Goal: Contribute content: Contribute content

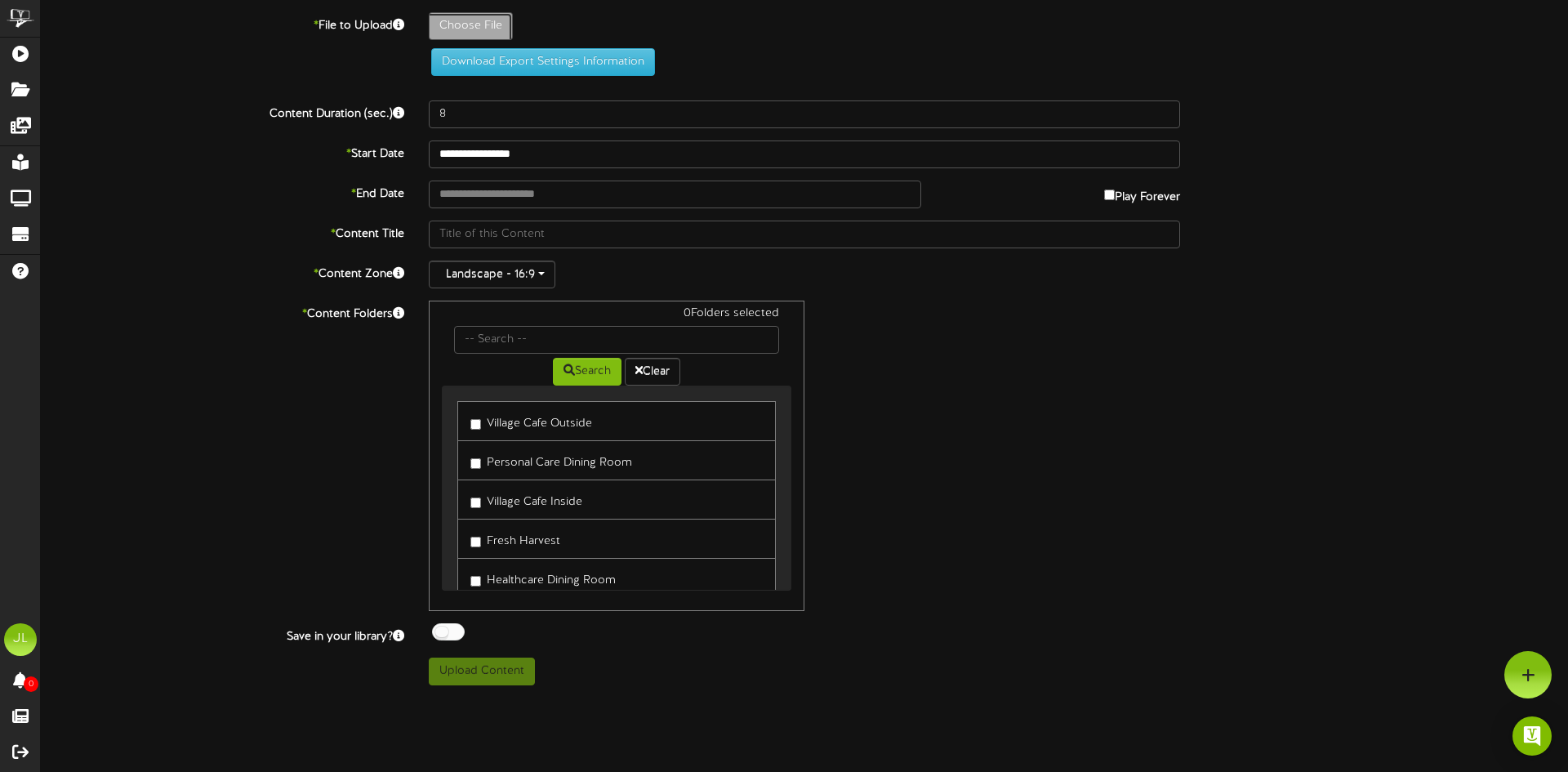
type input "**********"
type input "HCsept14"
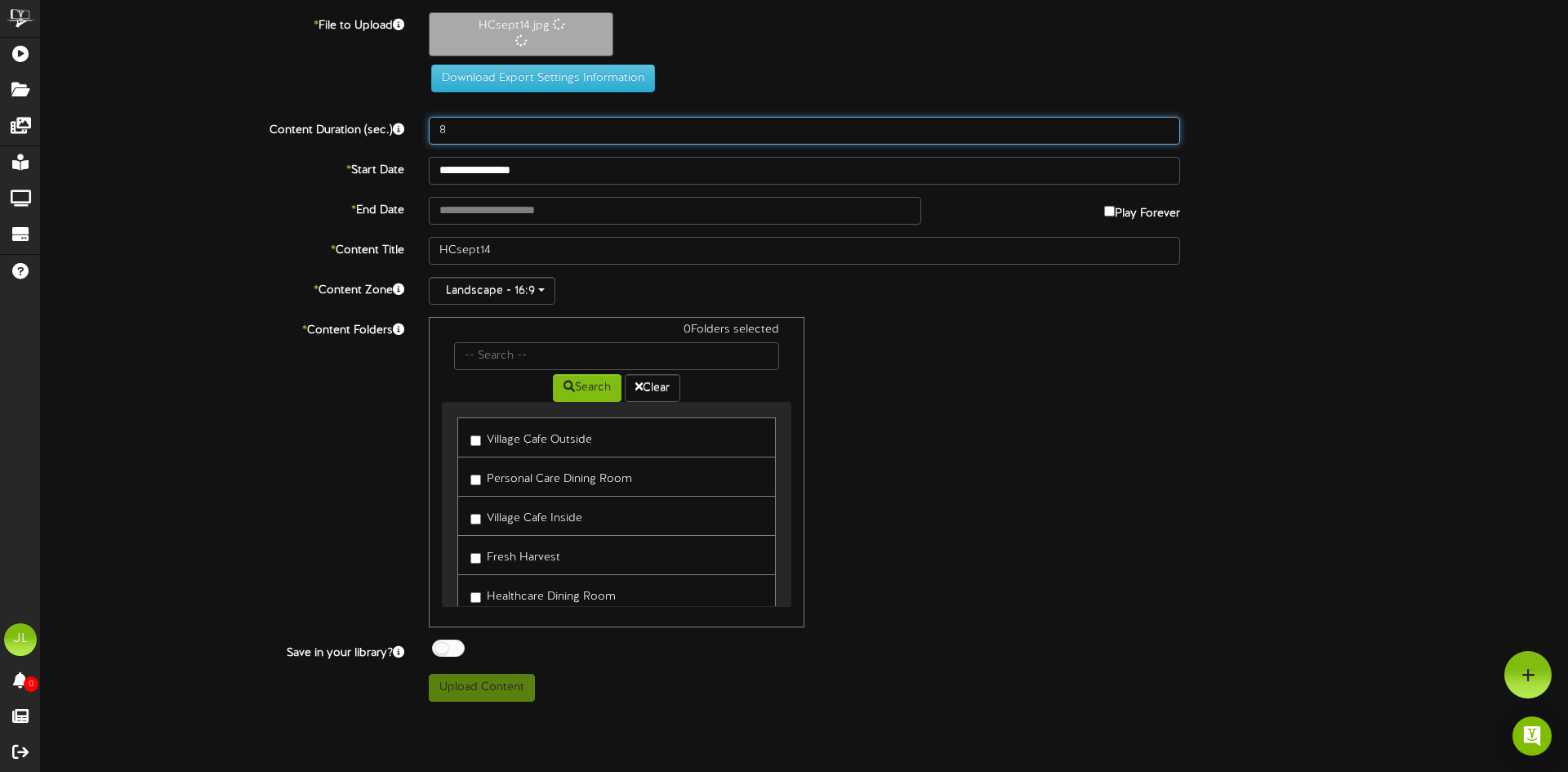
click at [462, 130] on input "8" at bounding box center [804, 131] width 752 height 28
type input "90"
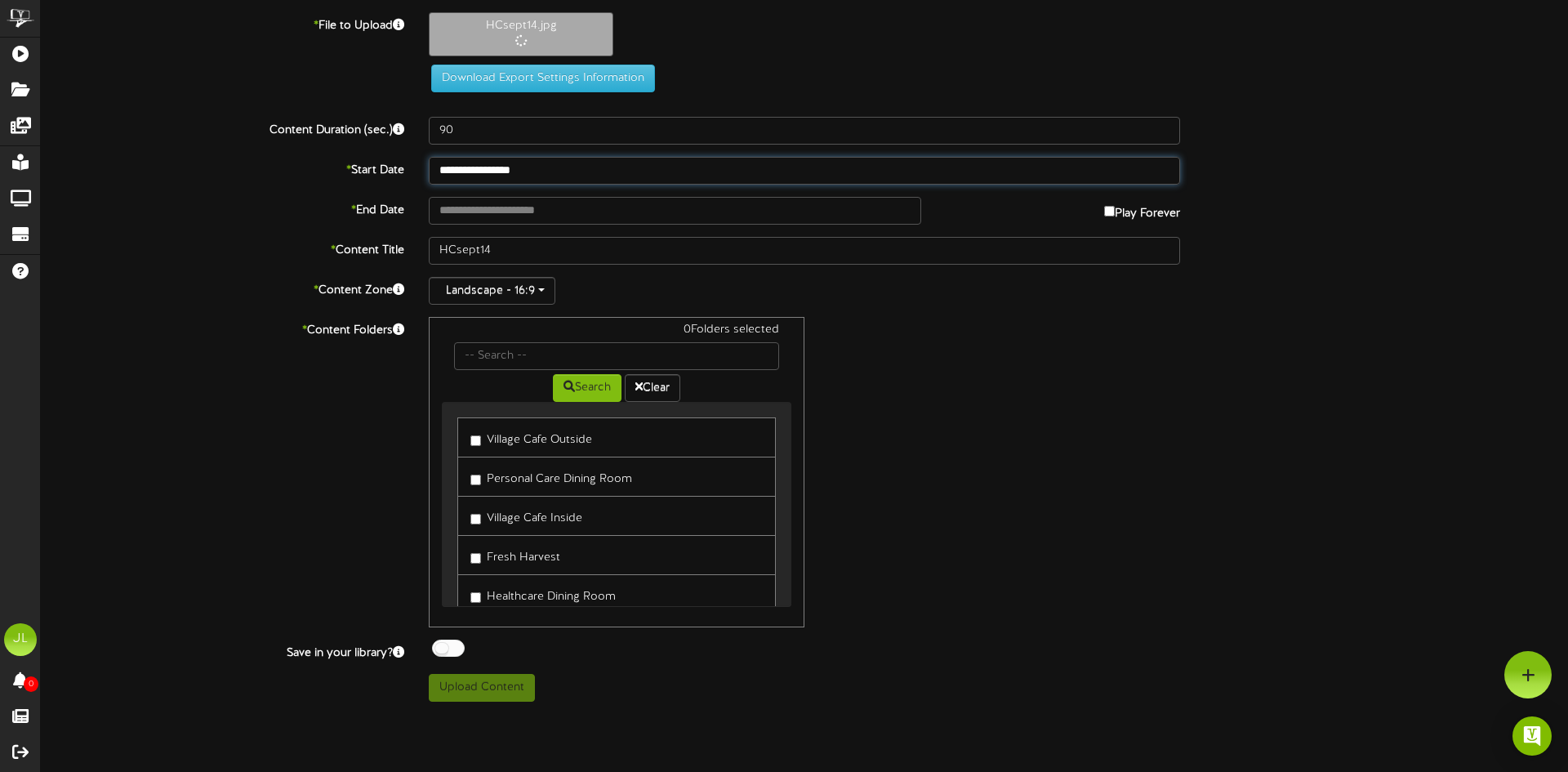
click at [508, 169] on input "**********" at bounding box center [804, 171] width 752 height 28
click at [471, 207] on input "**********" at bounding box center [675, 211] width 493 height 28
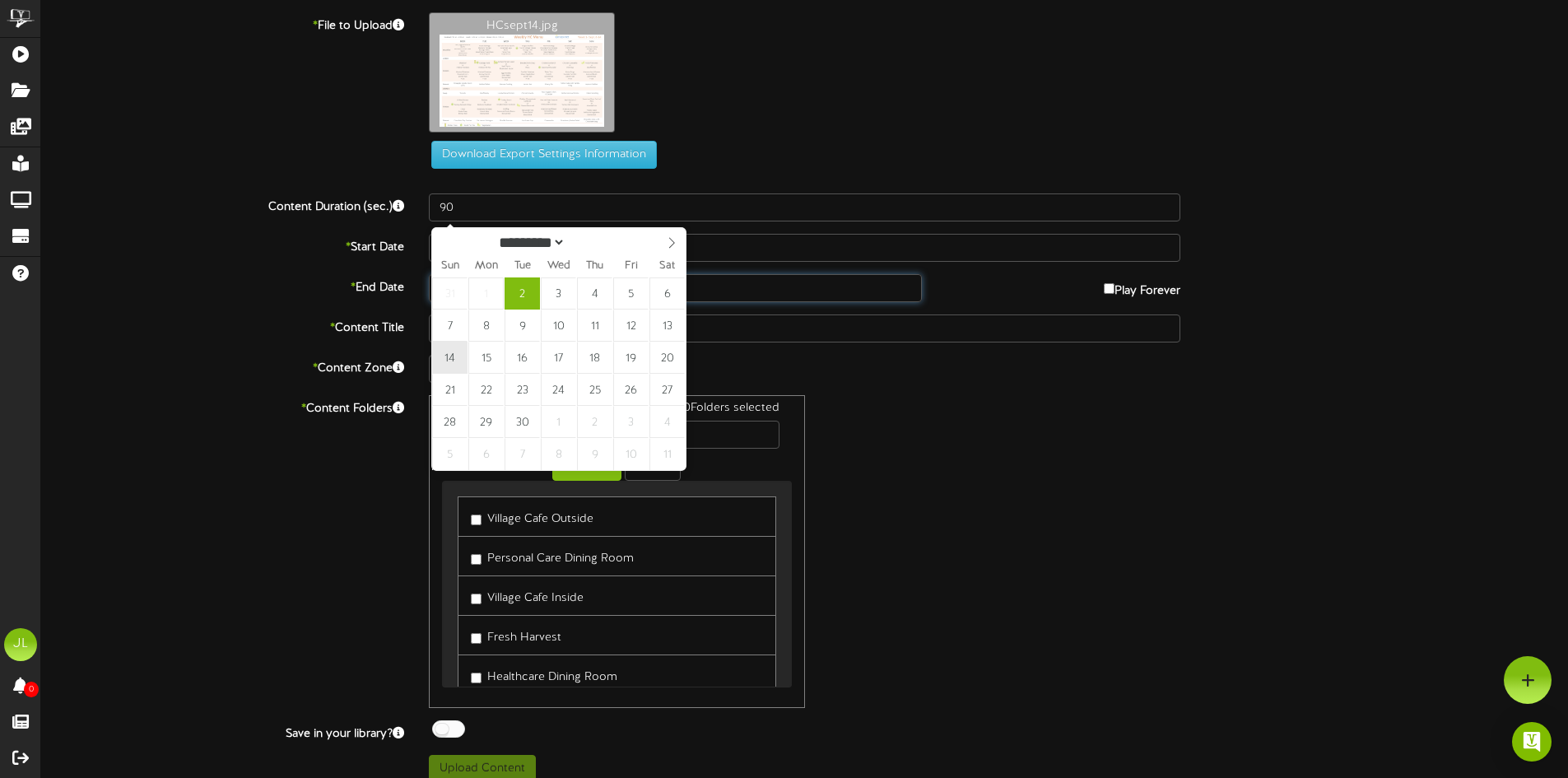
type input "**********"
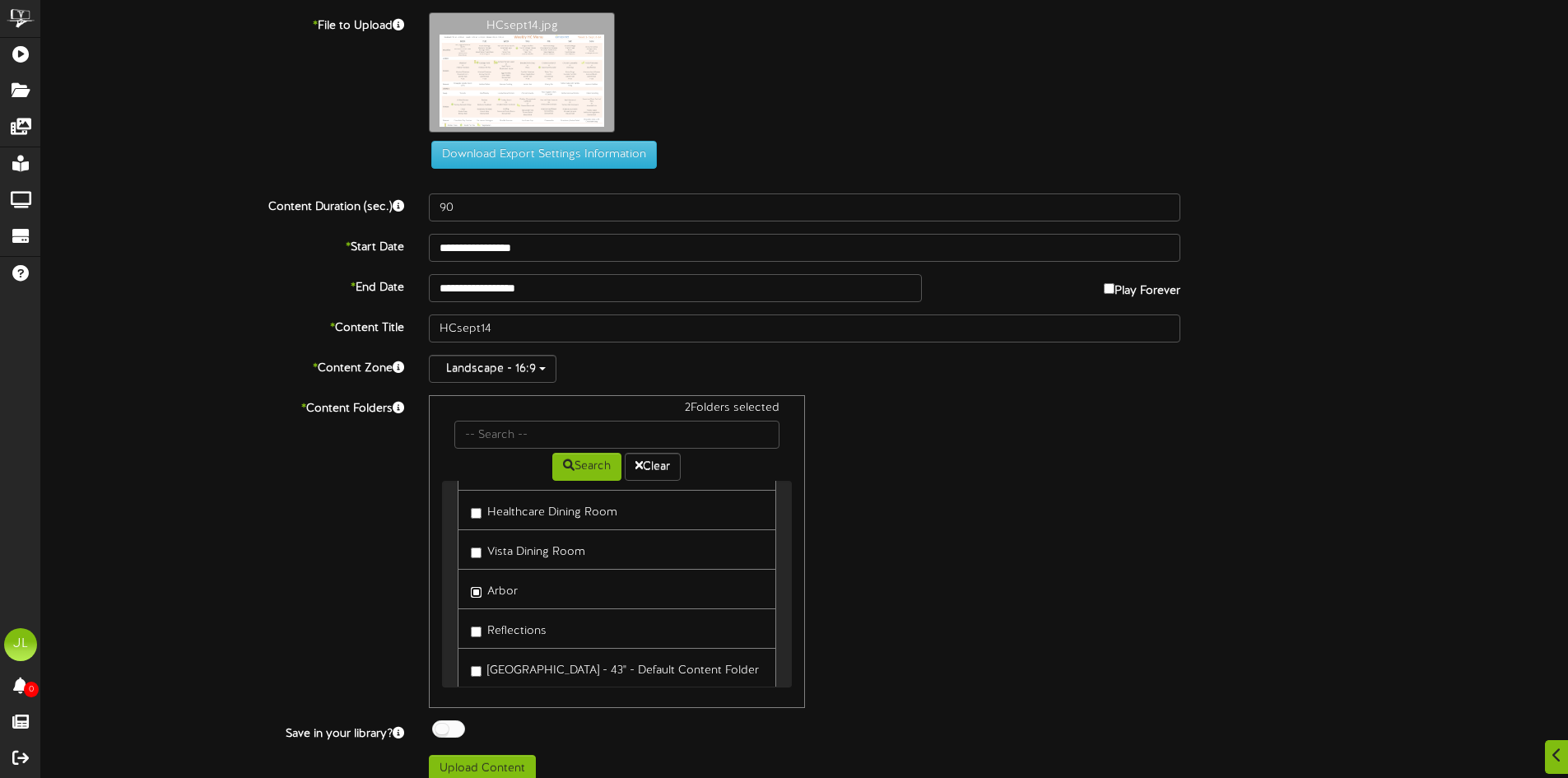
scroll to position [17, 0]
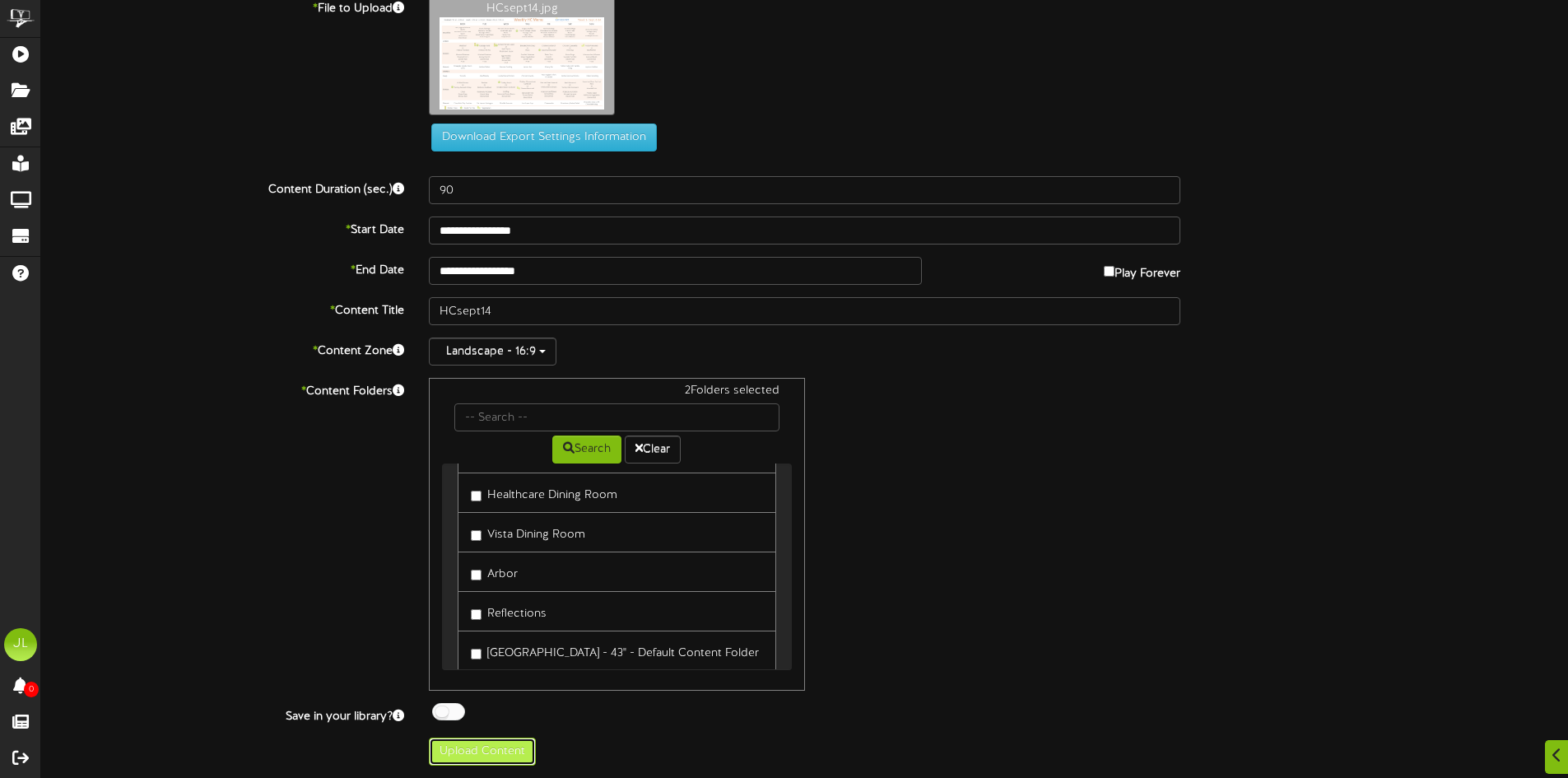
click at [482, 749] on button "Upload Content" at bounding box center [482, 752] width 107 height 28
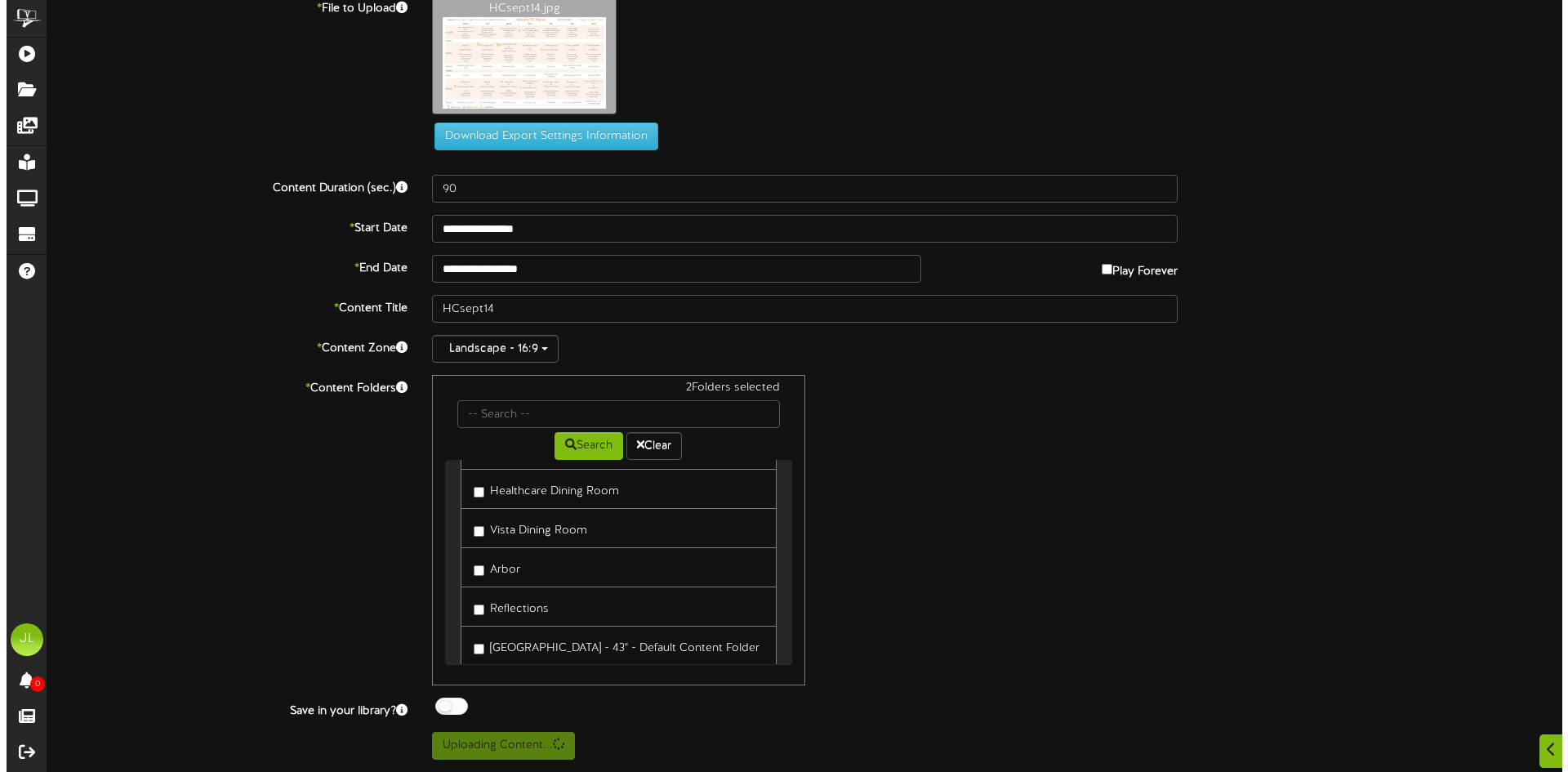
scroll to position [0, 0]
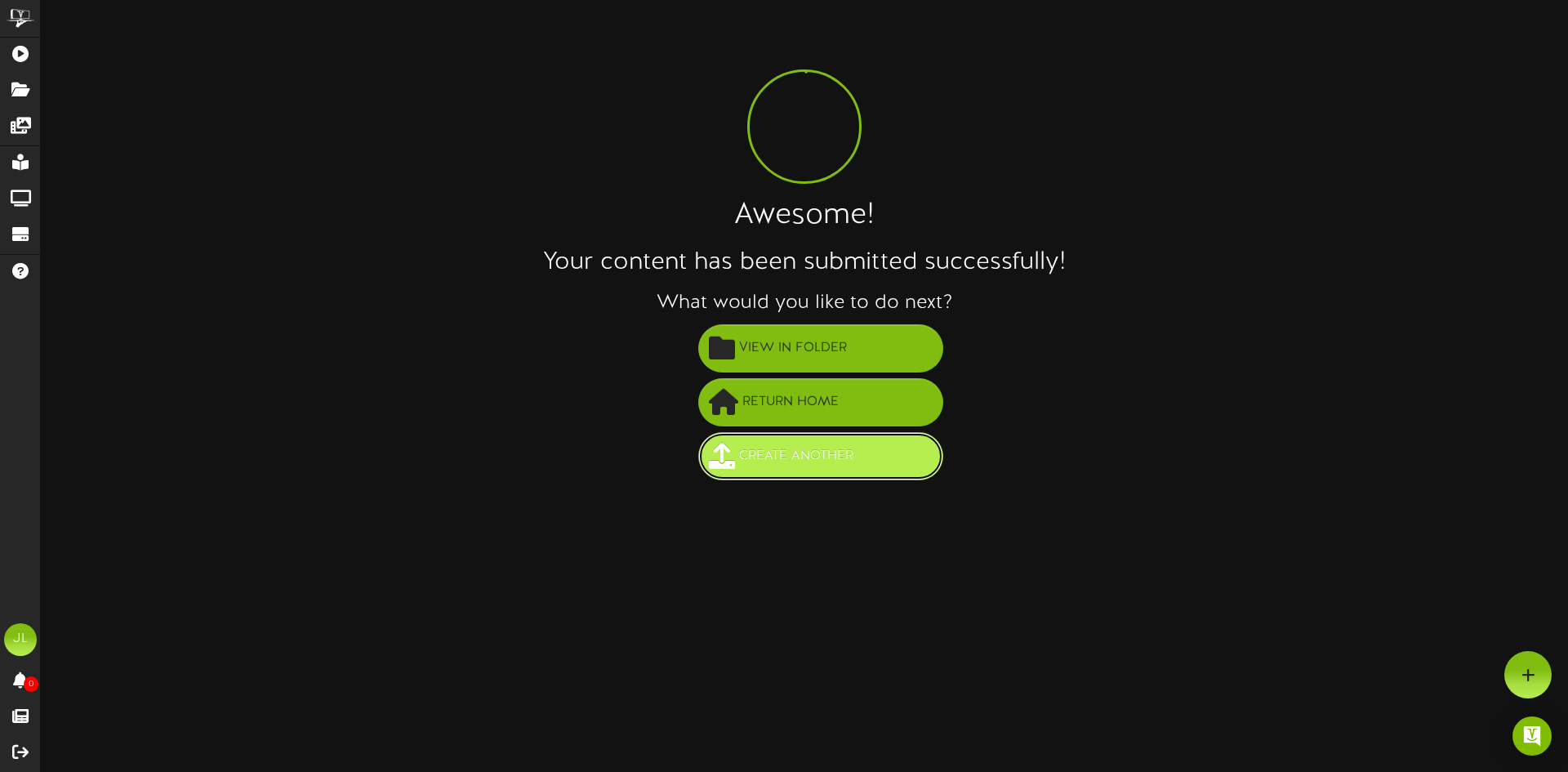
click at [822, 453] on span "Create Another" at bounding box center [796, 456] width 122 height 27
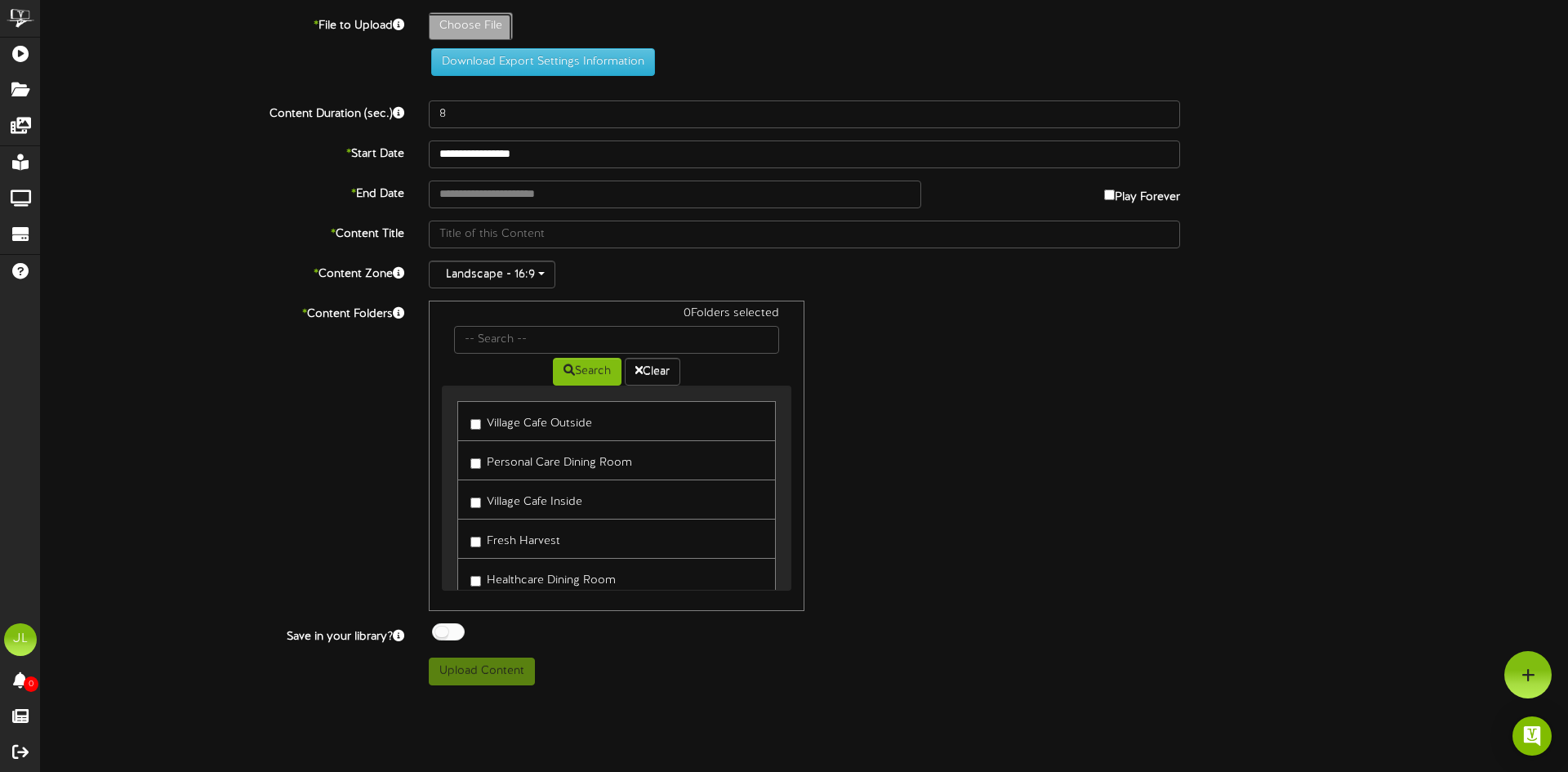
type input "**********"
type input "PCsept14new"
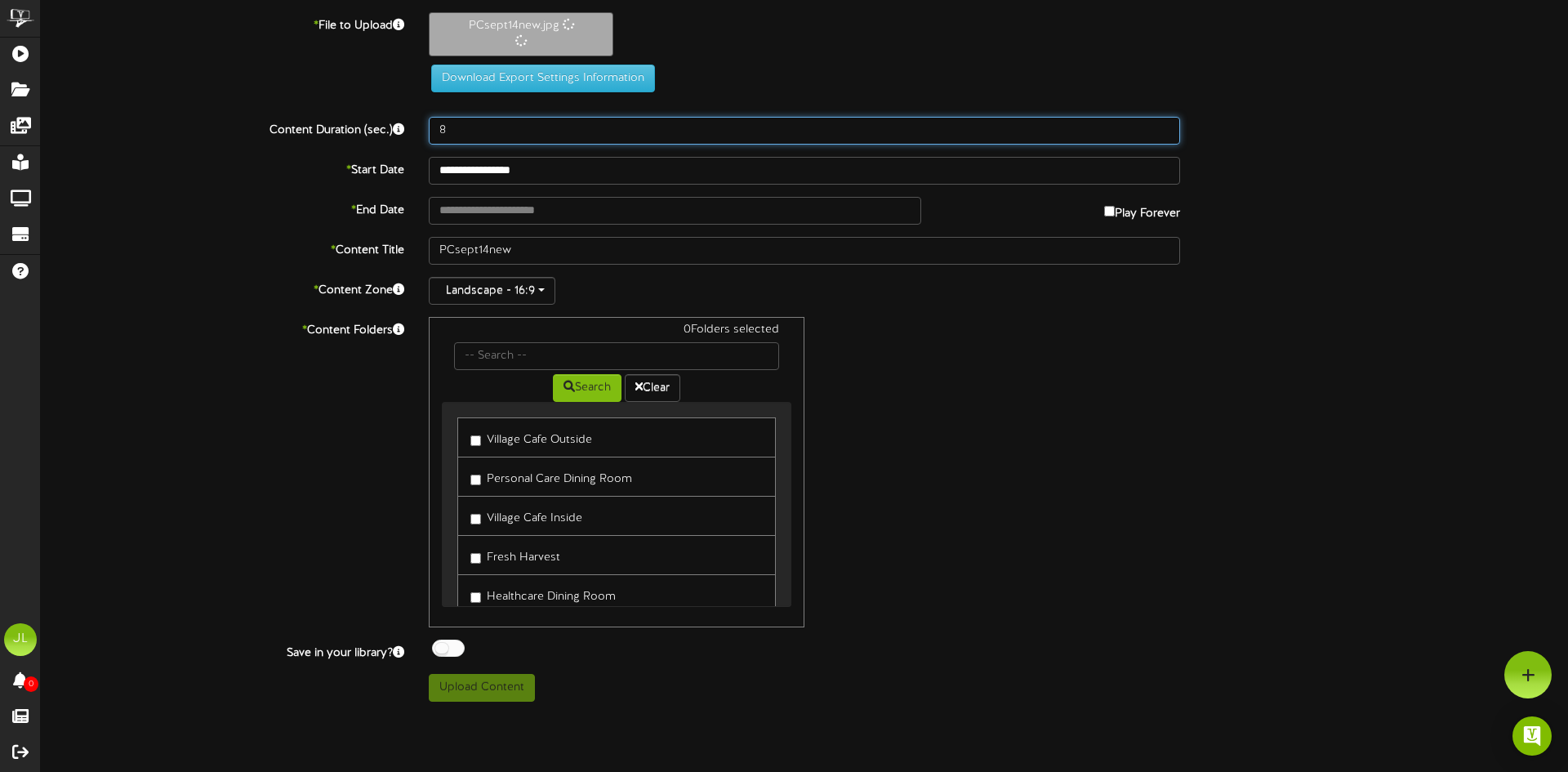
click at [458, 131] on input "8" at bounding box center [804, 131] width 752 height 28
type input "90"
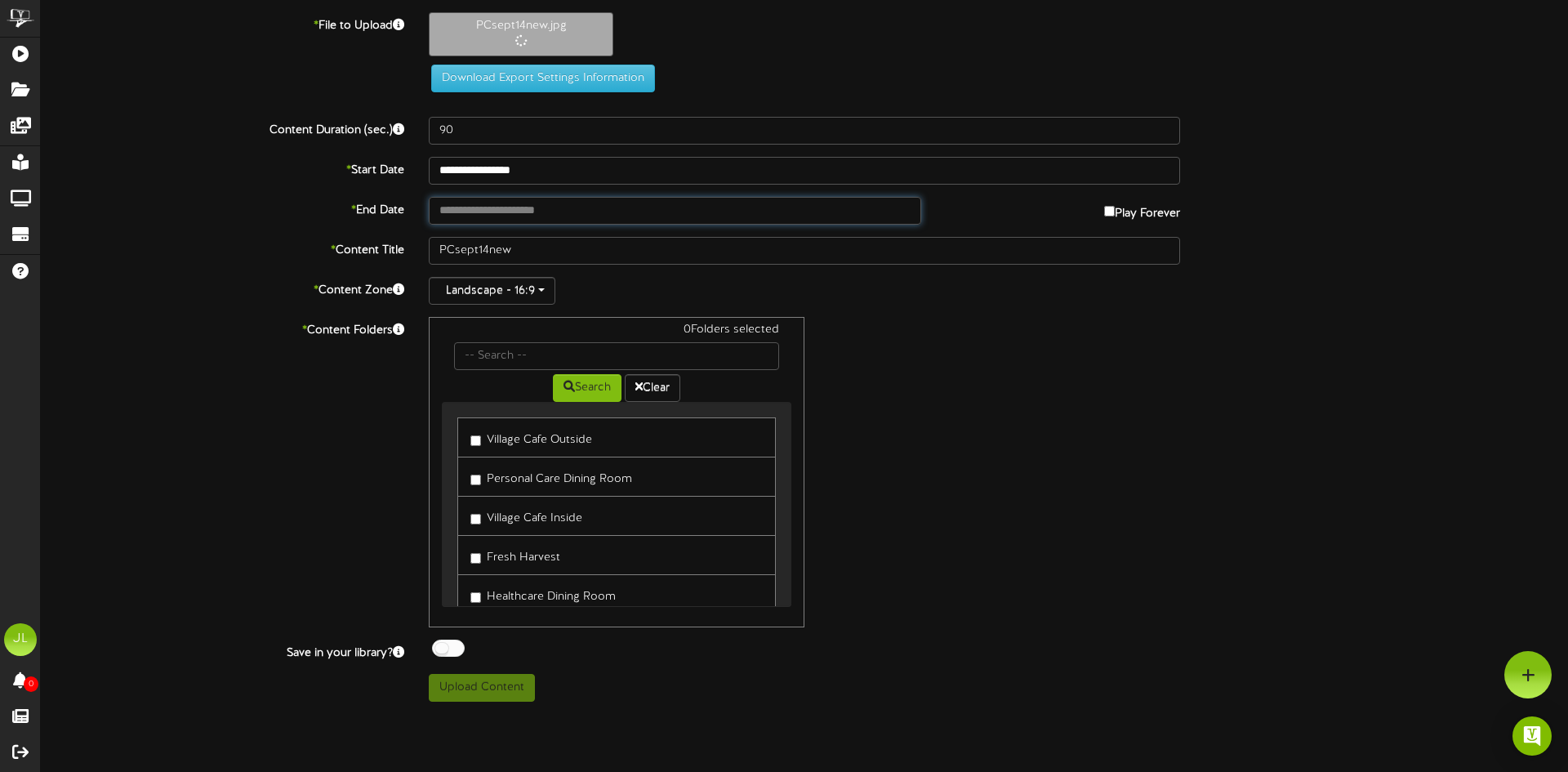
click at [521, 209] on input "text" at bounding box center [675, 211] width 493 height 28
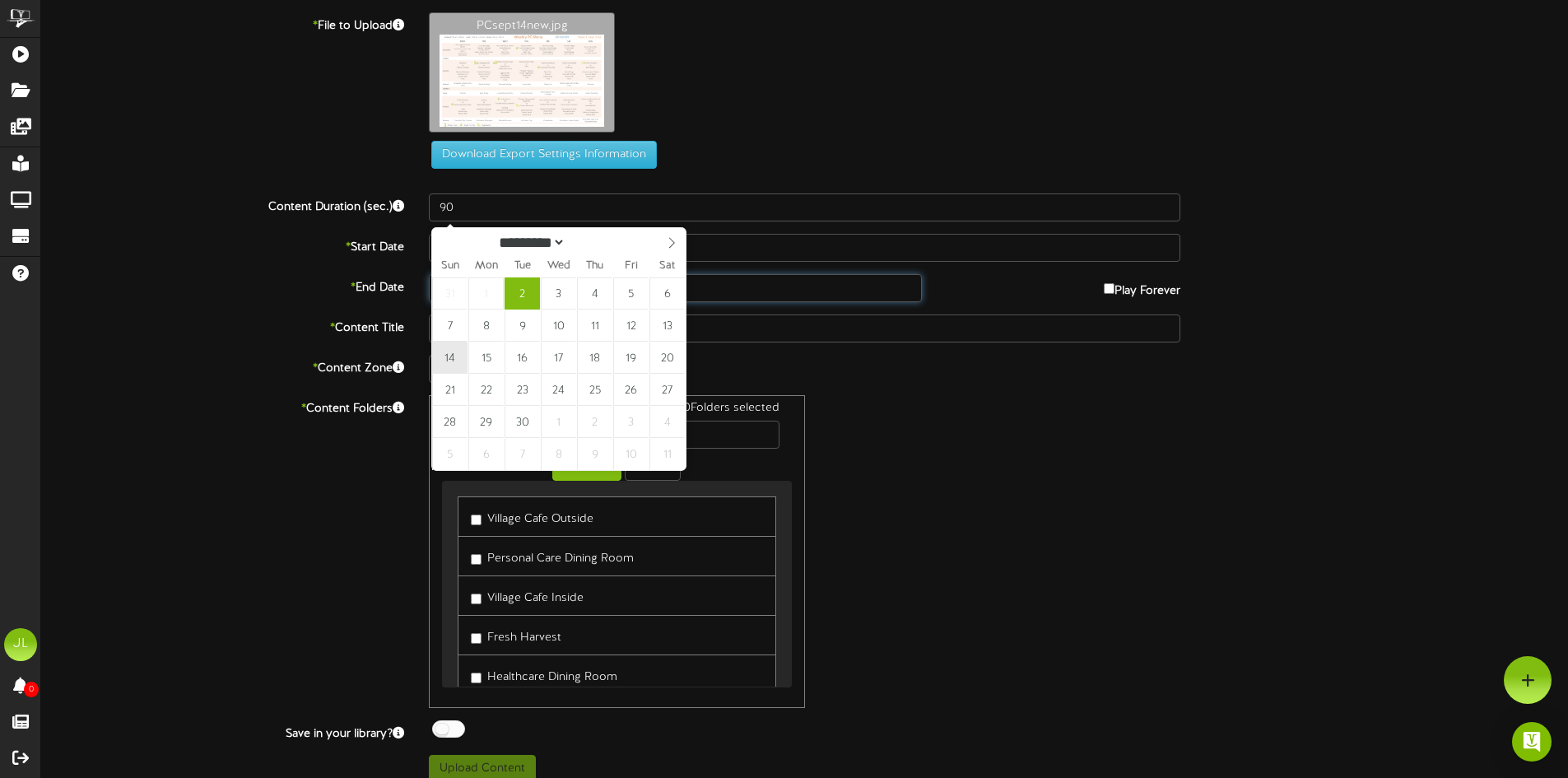
type input "**********"
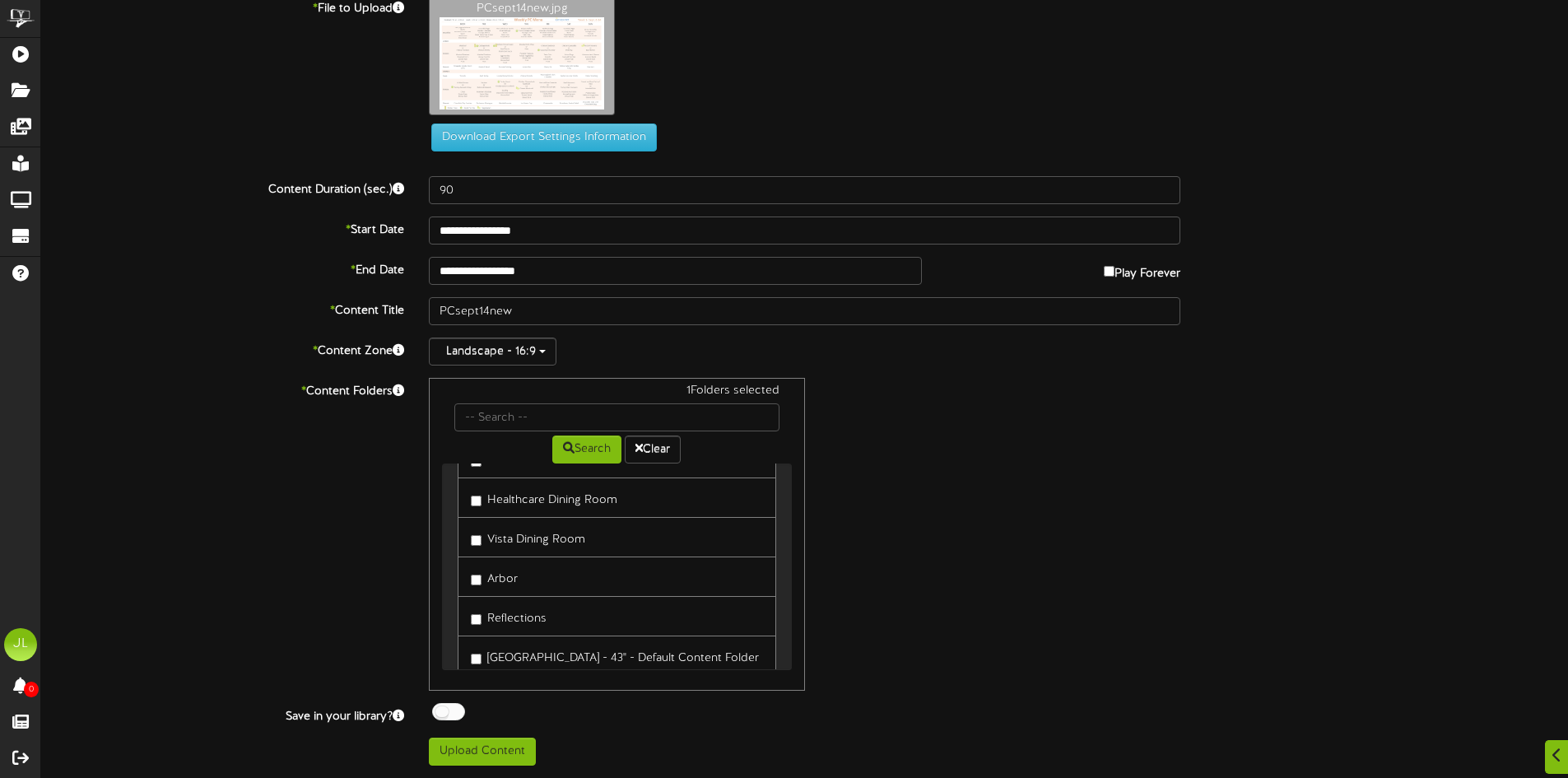
scroll to position [198, 0]
click at [484, 749] on button "Upload Content" at bounding box center [482, 752] width 107 height 28
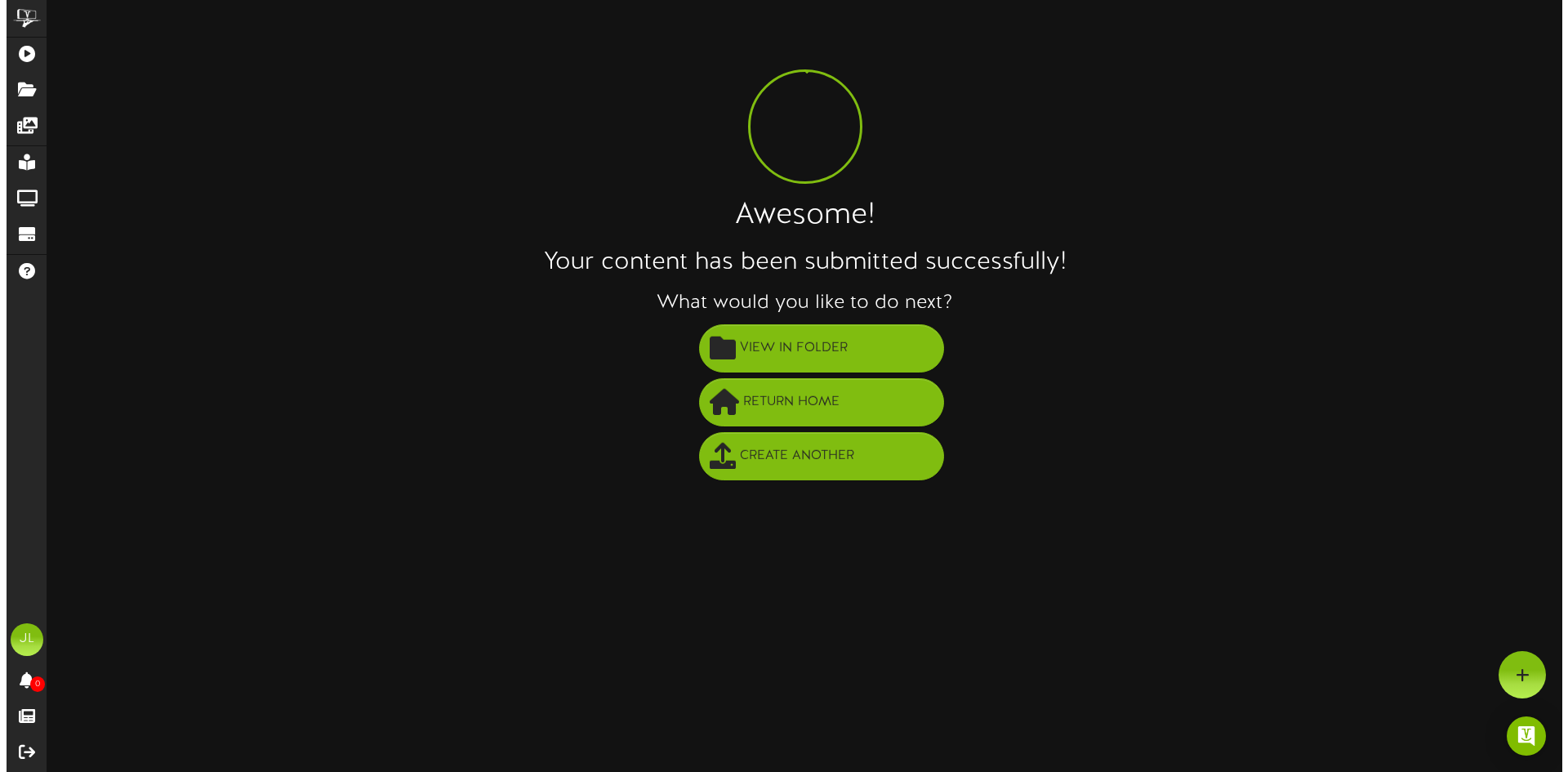
scroll to position [0, 0]
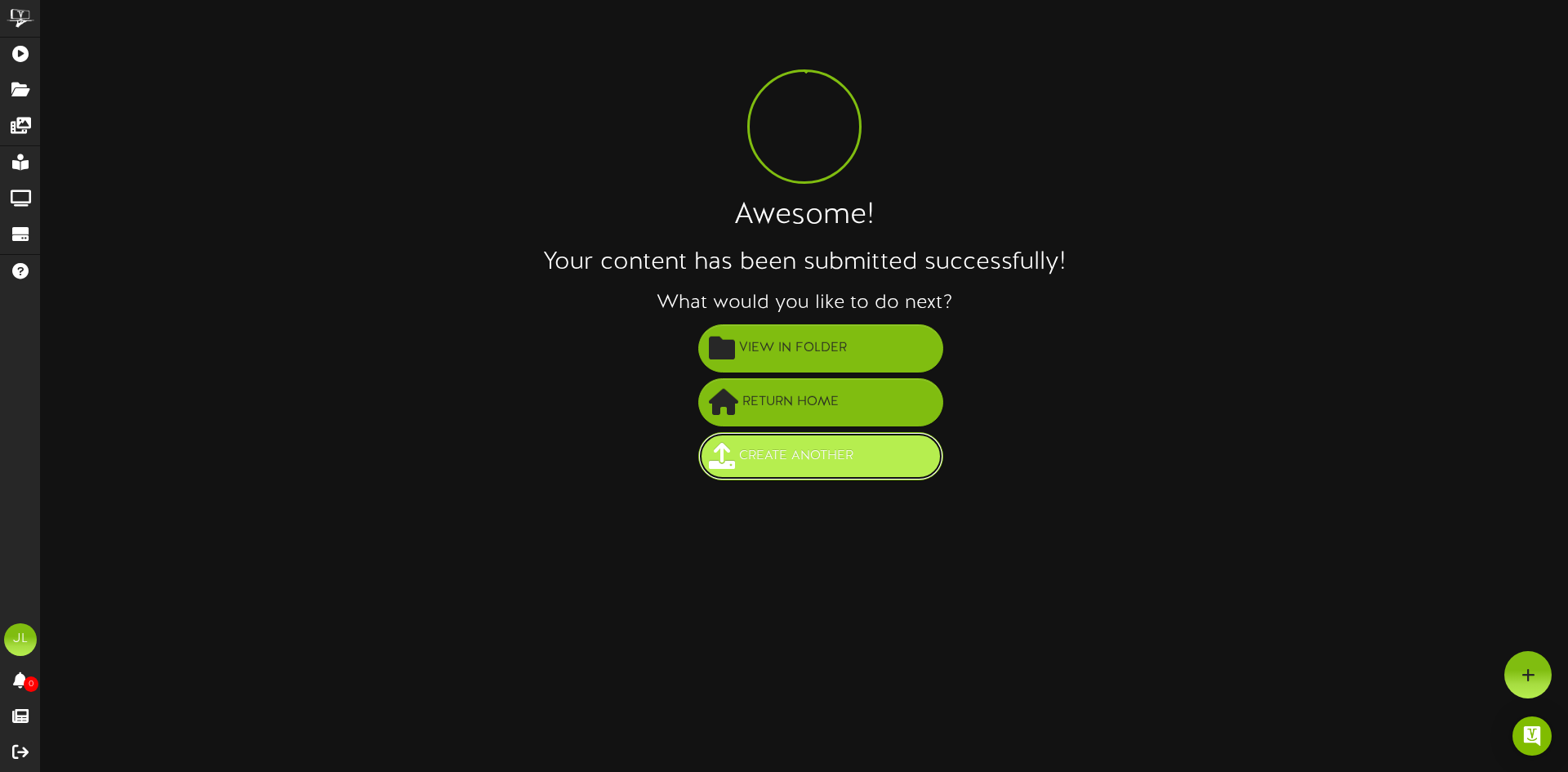
click at [792, 457] on span "Create Another" at bounding box center [796, 456] width 122 height 27
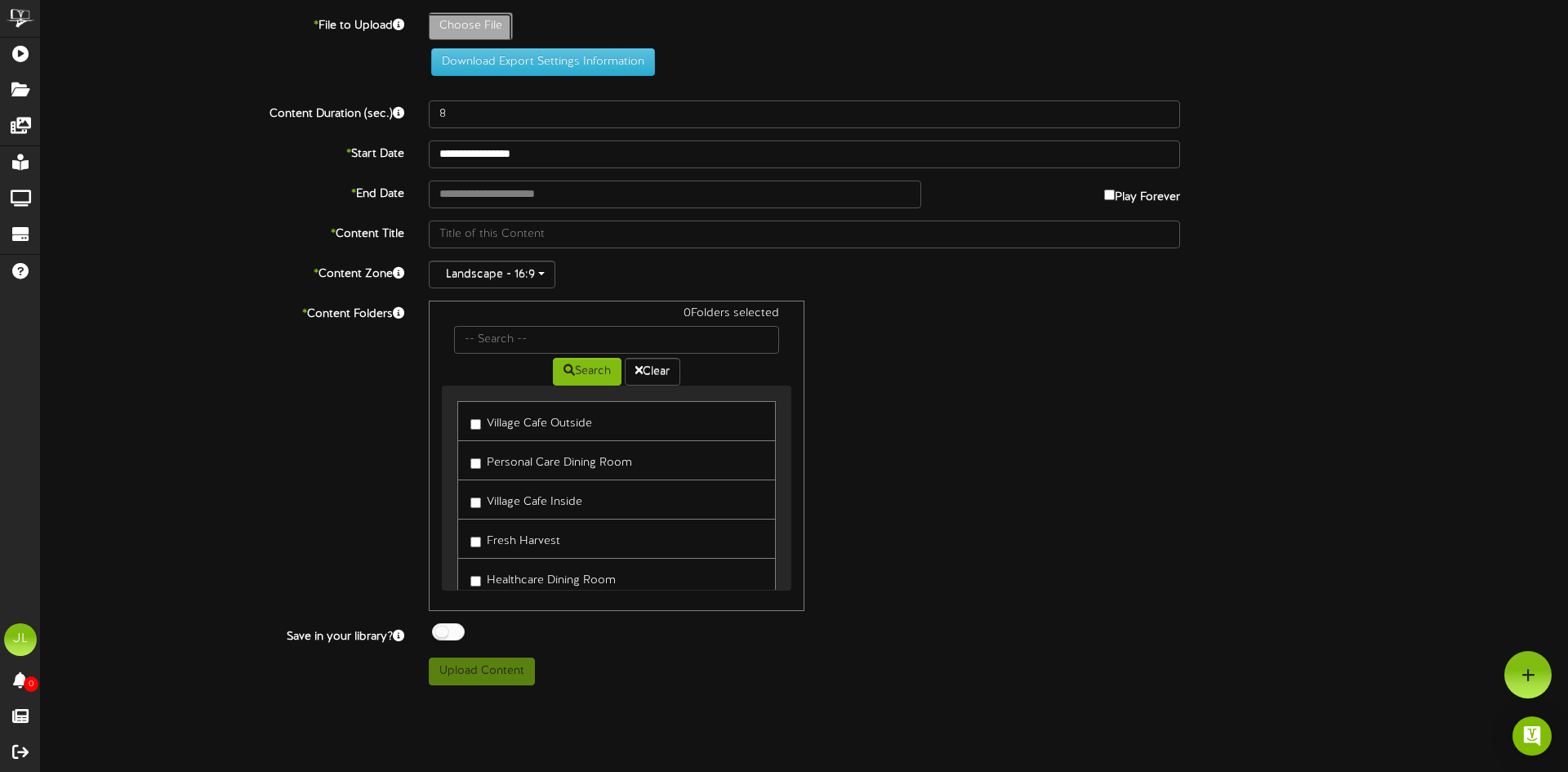
type input "**********"
type input "Vistasept14new"
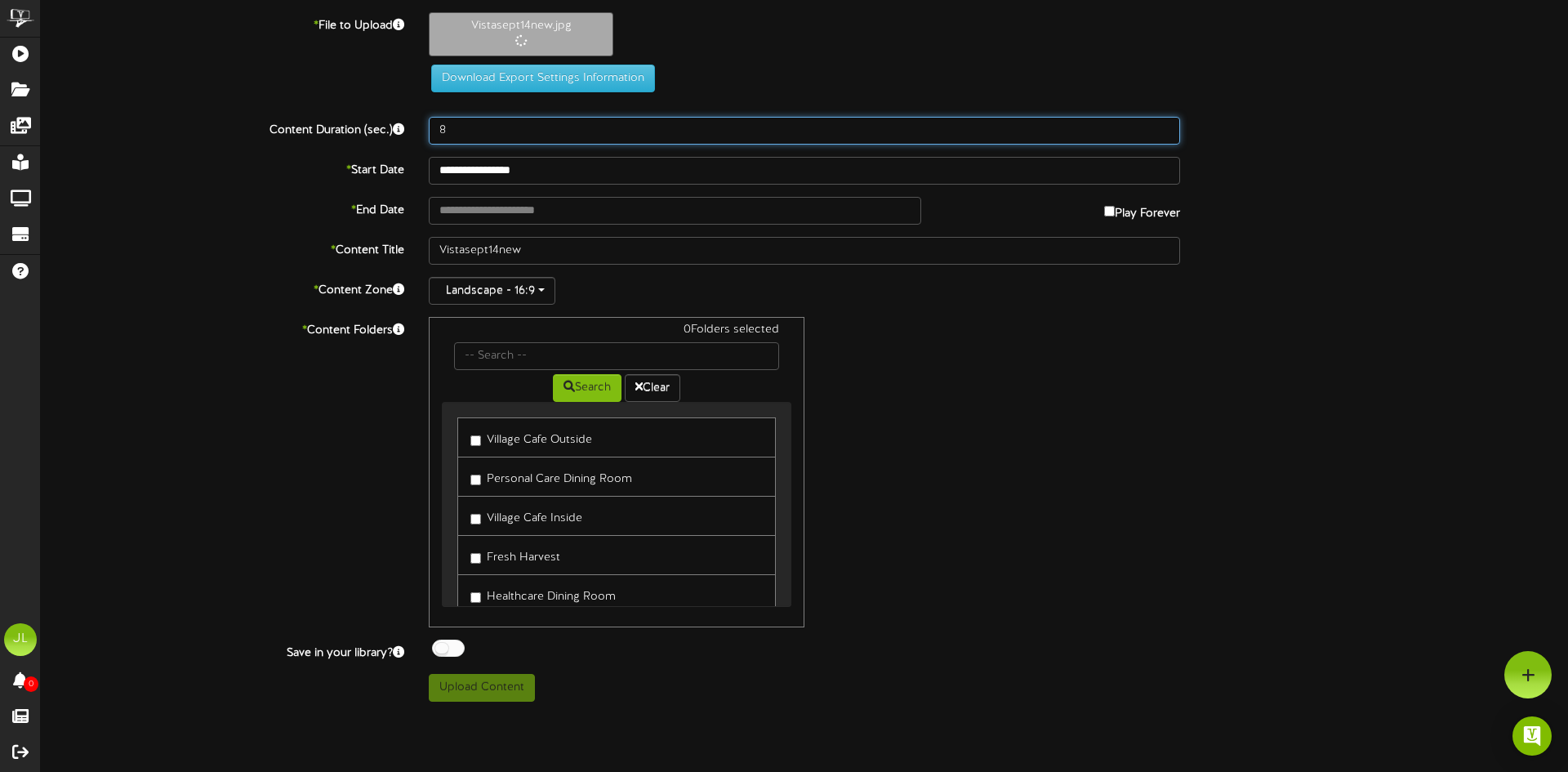
click at [476, 138] on input "8" at bounding box center [804, 131] width 752 height 28
type input "90"
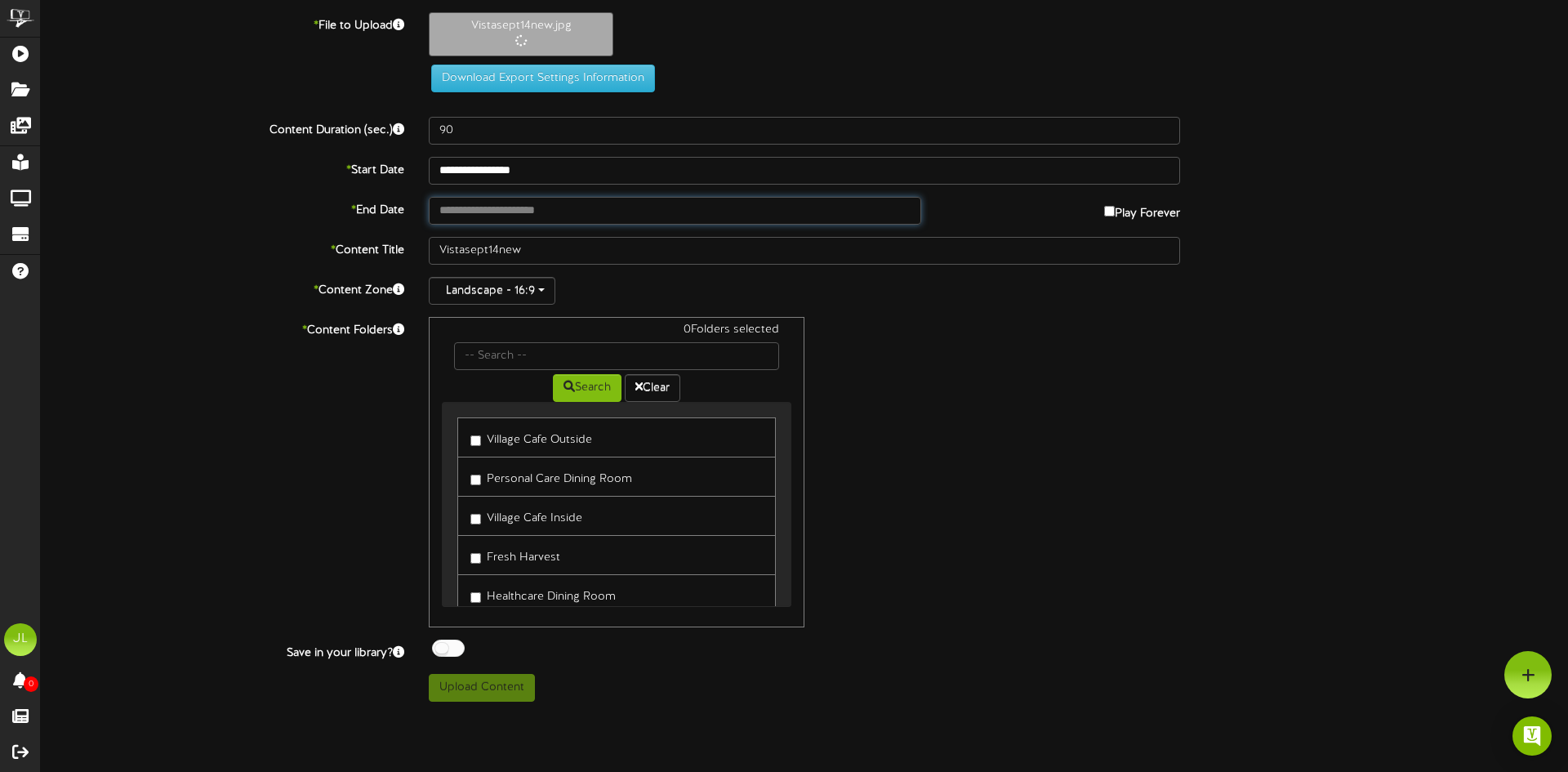
click at [532, 214] on div "**********" at bounding box center [804, 356] width 1527 height 689
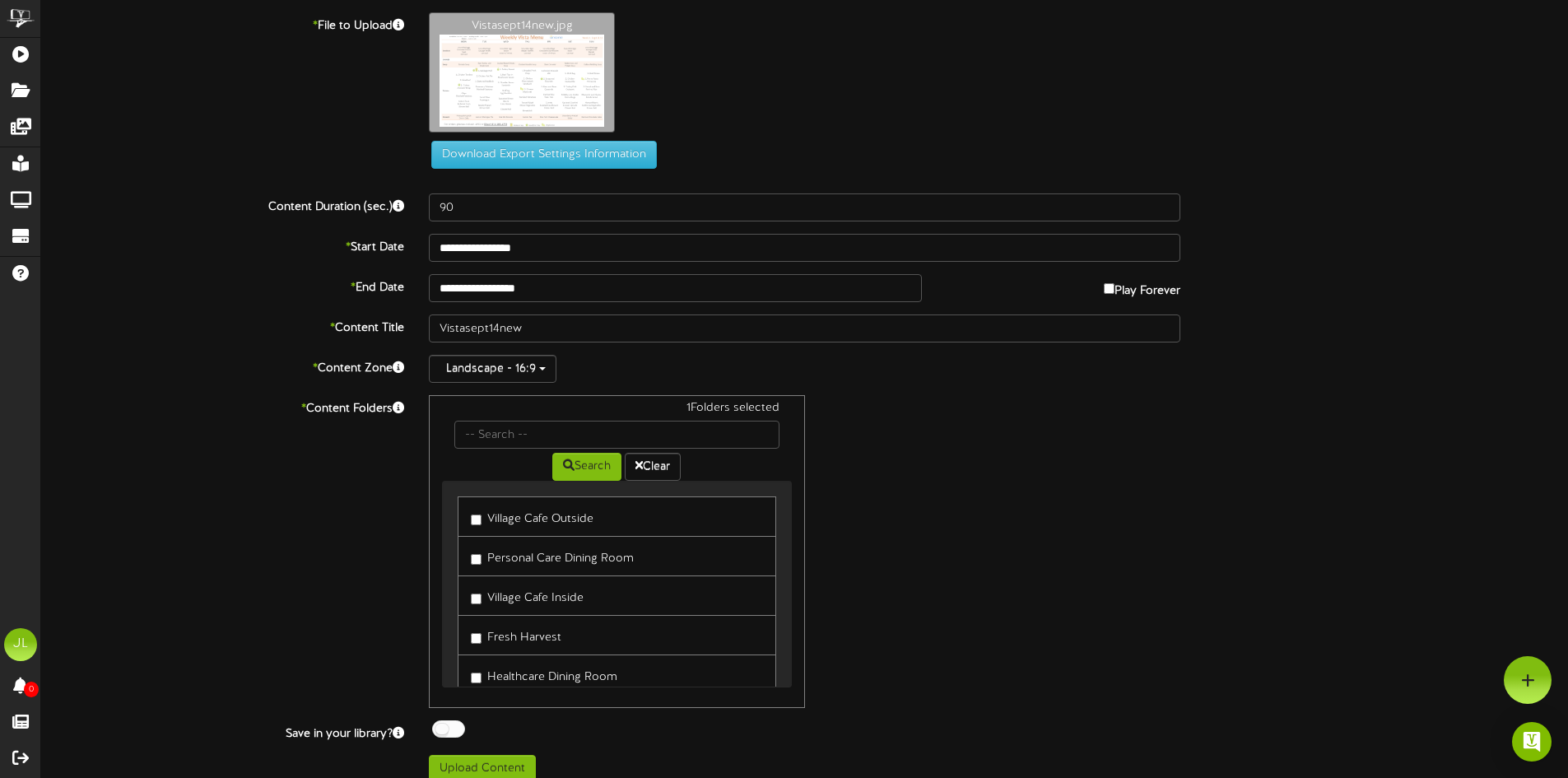
drag, startPoint x: 482, startPoint y: 632, endPoint x: 689, endPoint y: 625, distance: 207.1
click at [483, 632] on label "Fresh Harvest" at bounding box center [516, 635] width 91 height 22
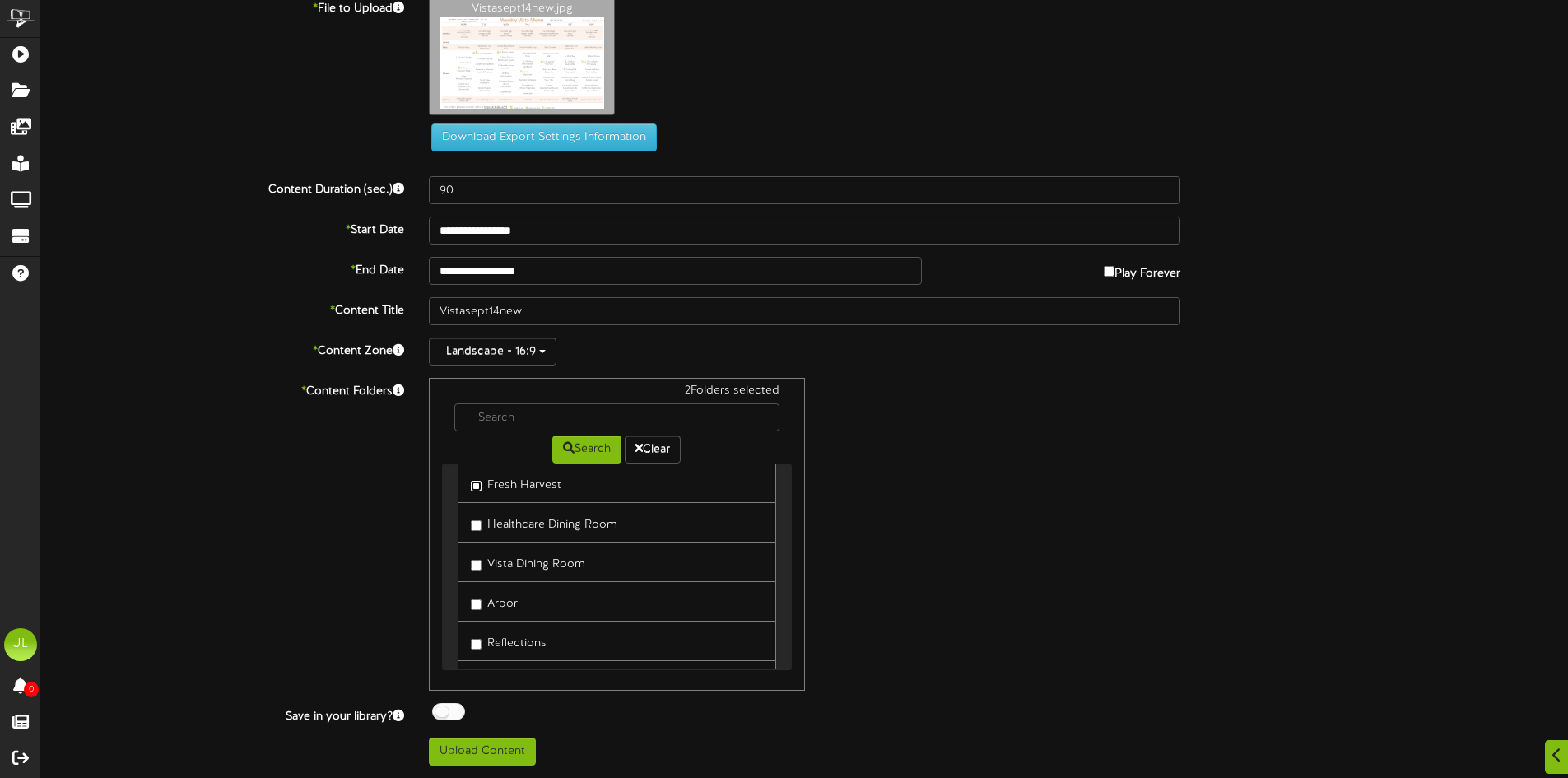
scroll to position [165, 0]
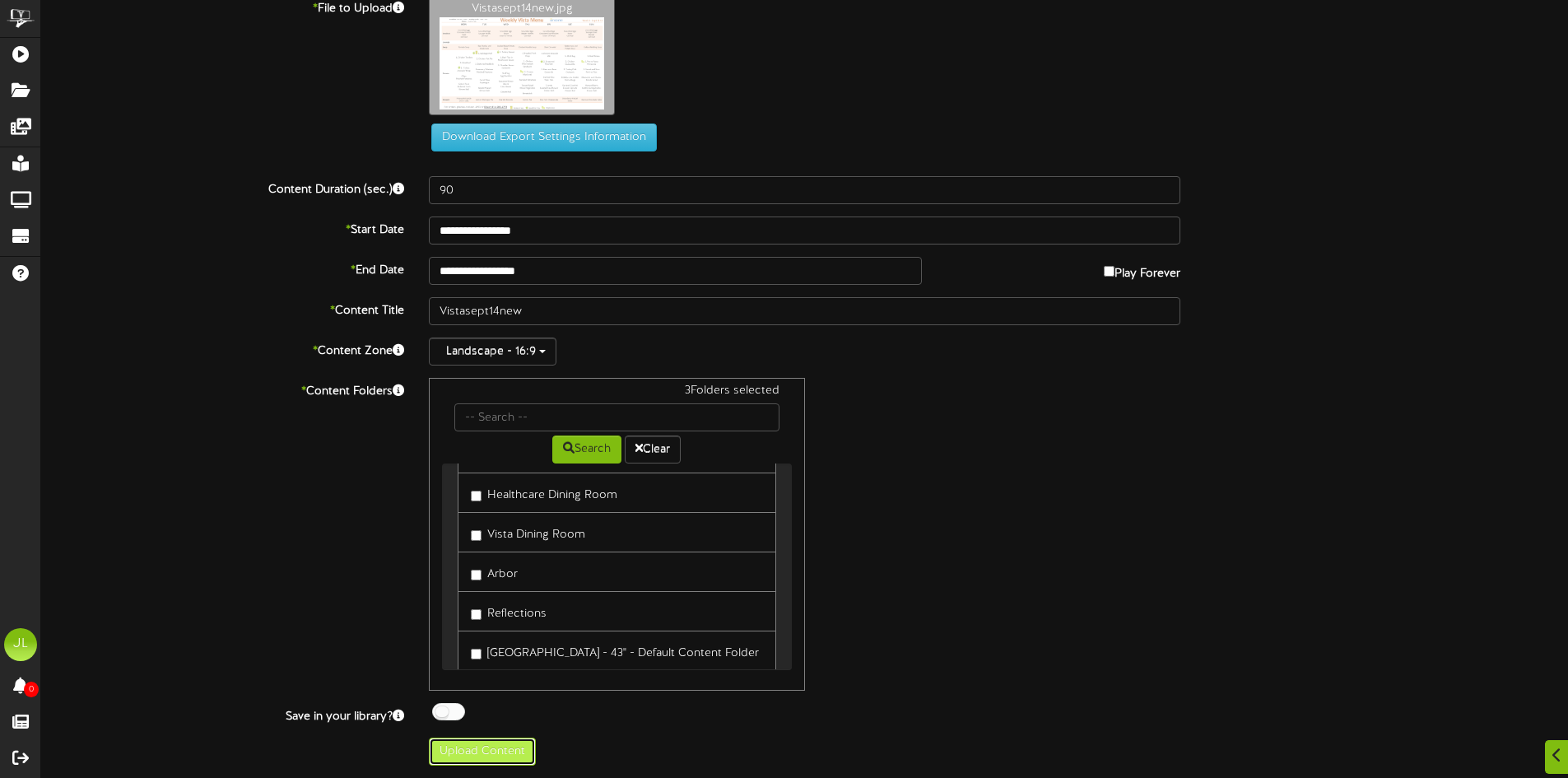
click at [482, 746] on button "Upload Content" at bounding box center [482, 752] width 107 height 28
type input "**********"
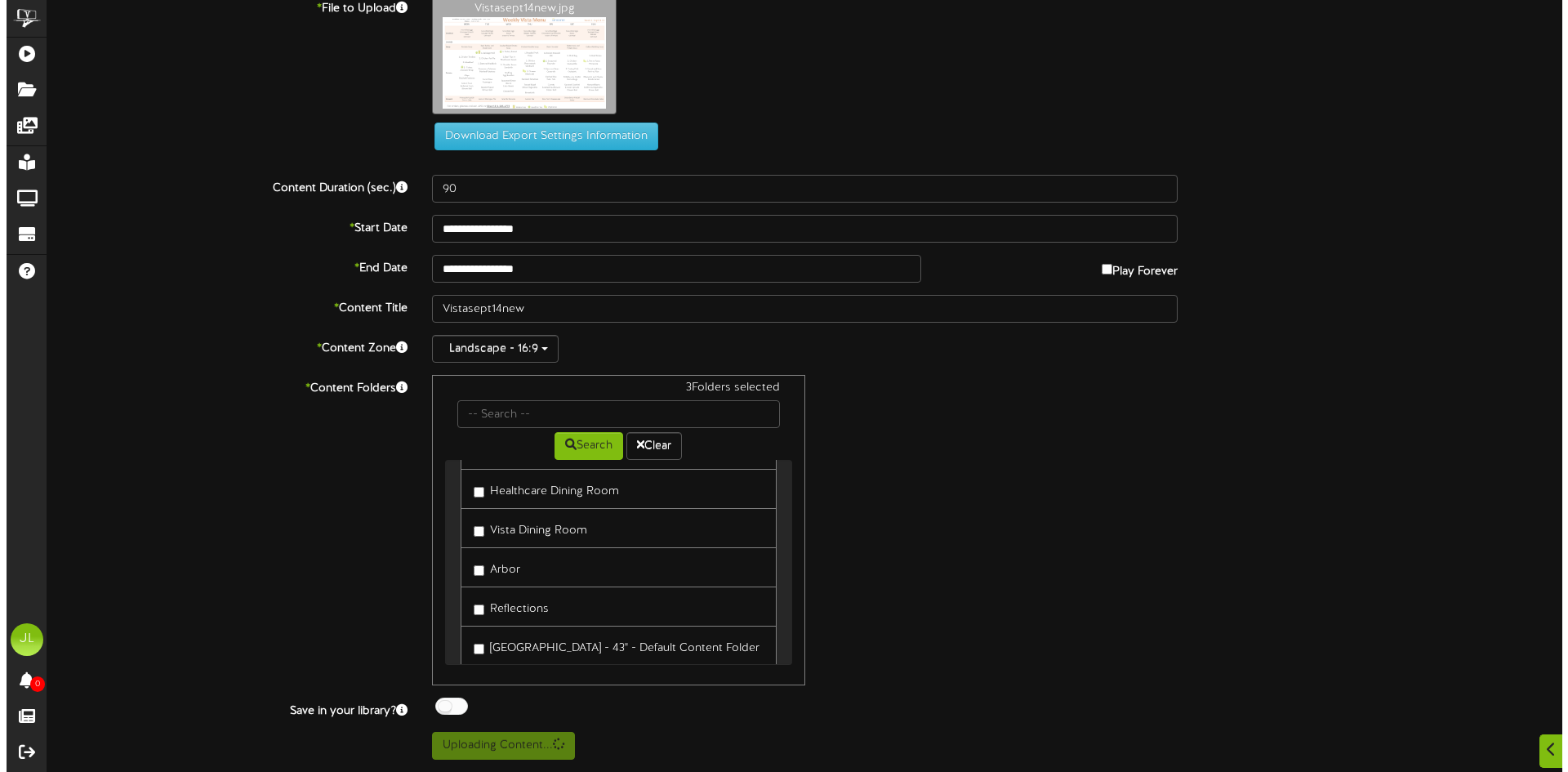
scroll to position [0, 0]
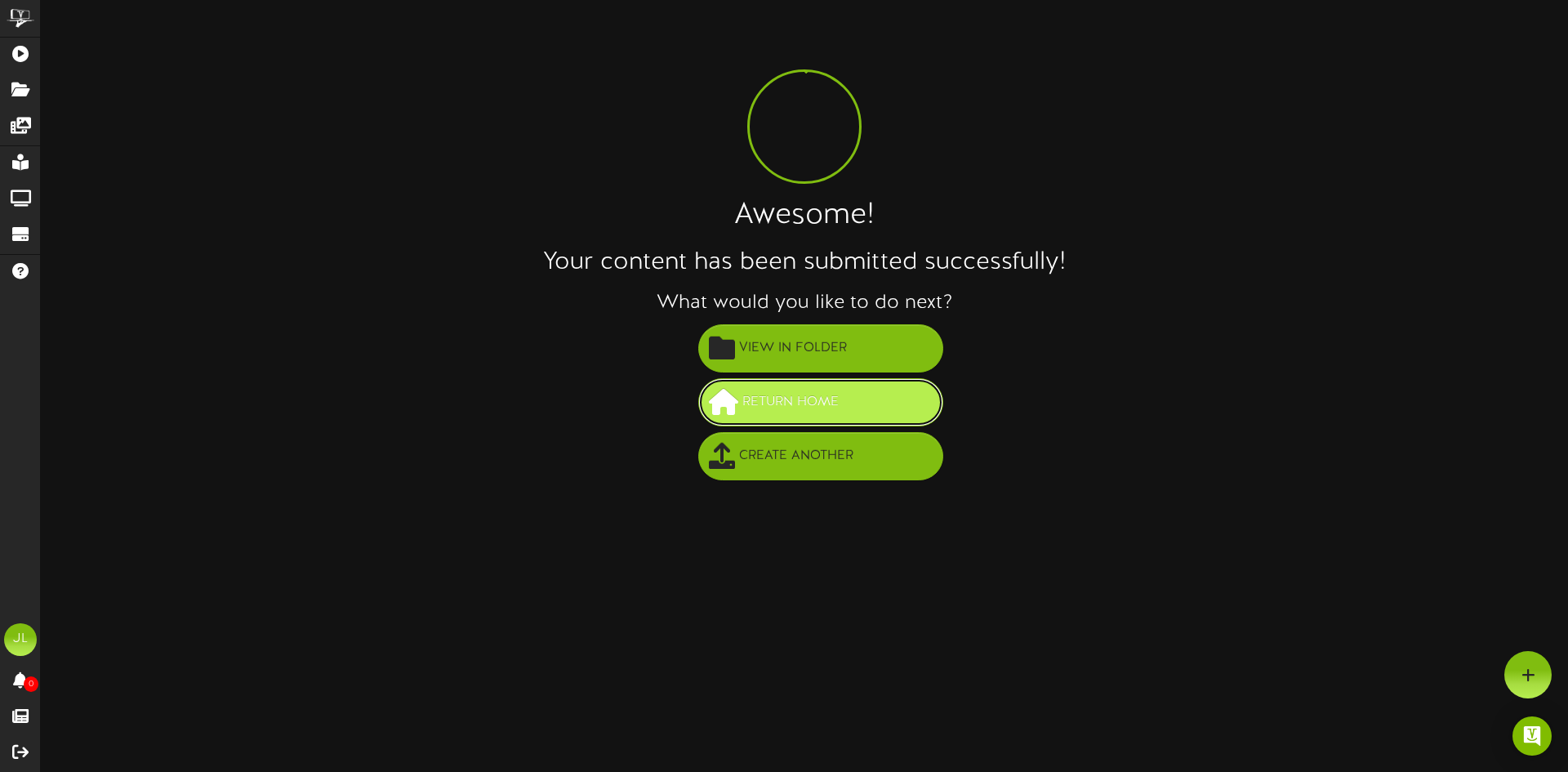
click at [783, 407] on span "Return Home" at bounding box center [790, 402] width 105 height 27
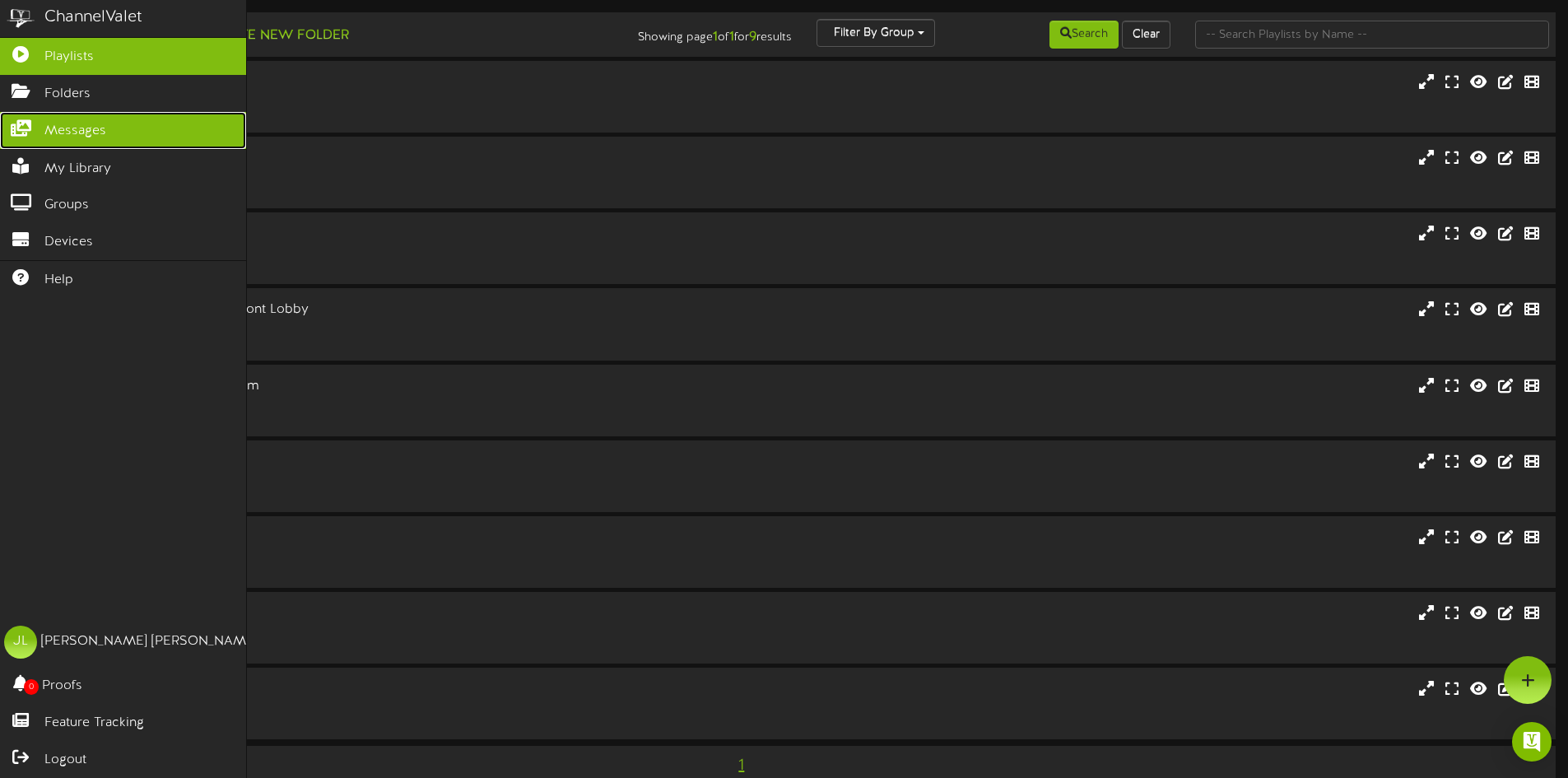
click at [96, 122] on span "Messages" at bounding box center [76, 131] width 62 height 19
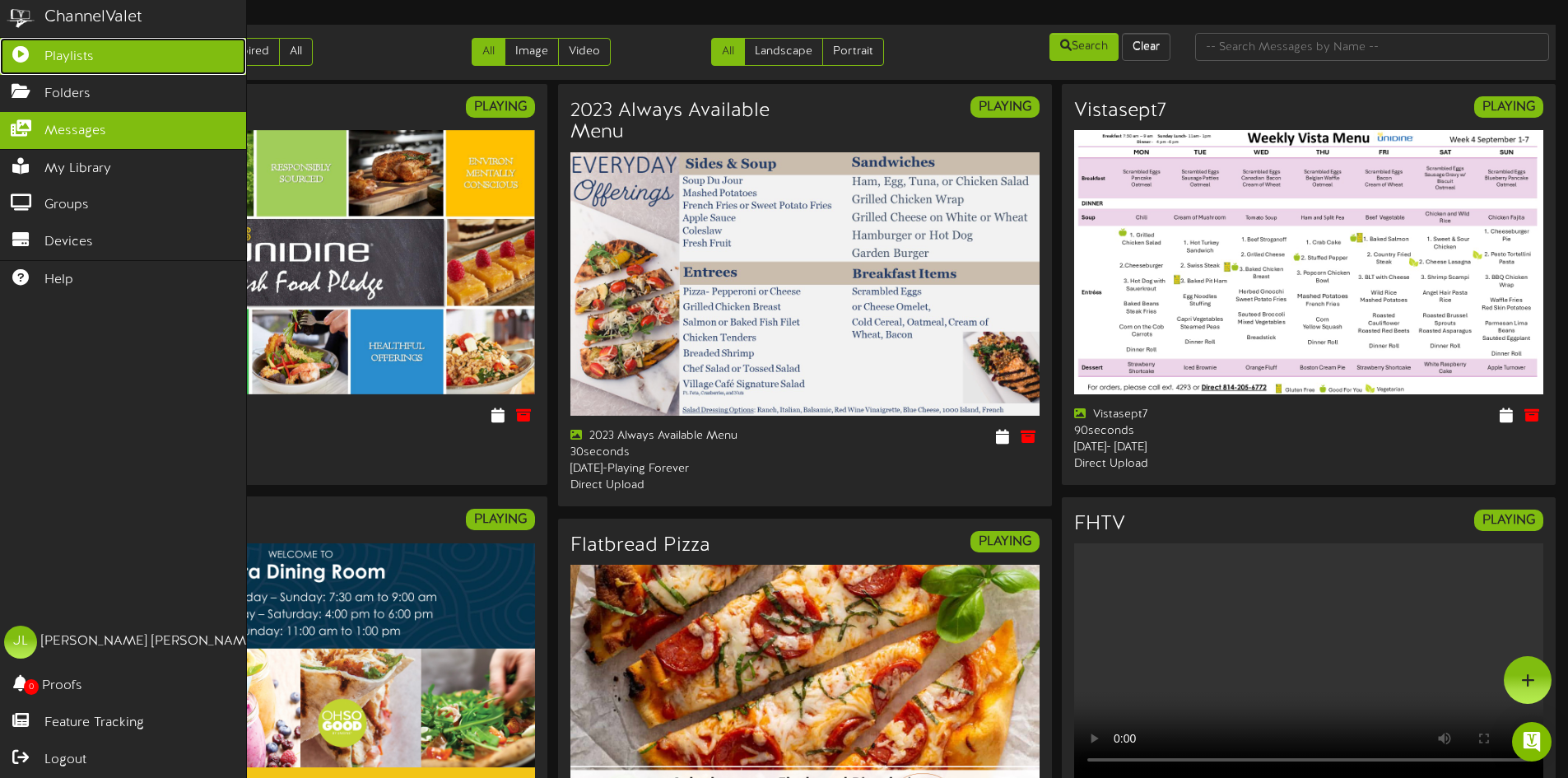
click at [101, 64] on link "Playlists" at bounding box center [122, 56] width 246 height 37
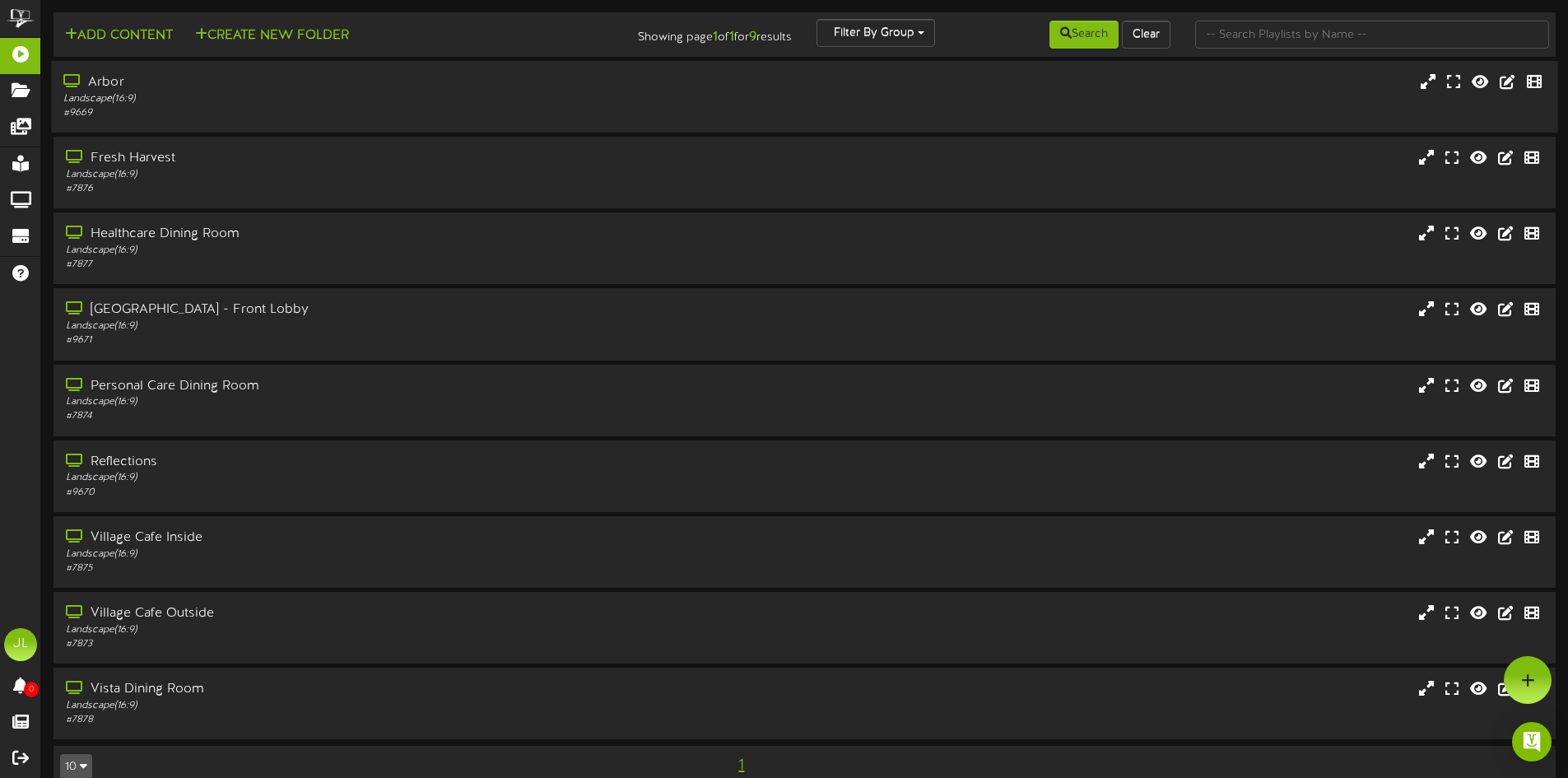
click at [258, 87] on div "Arbor" at bounding box center [365, 82] width 603 height 19
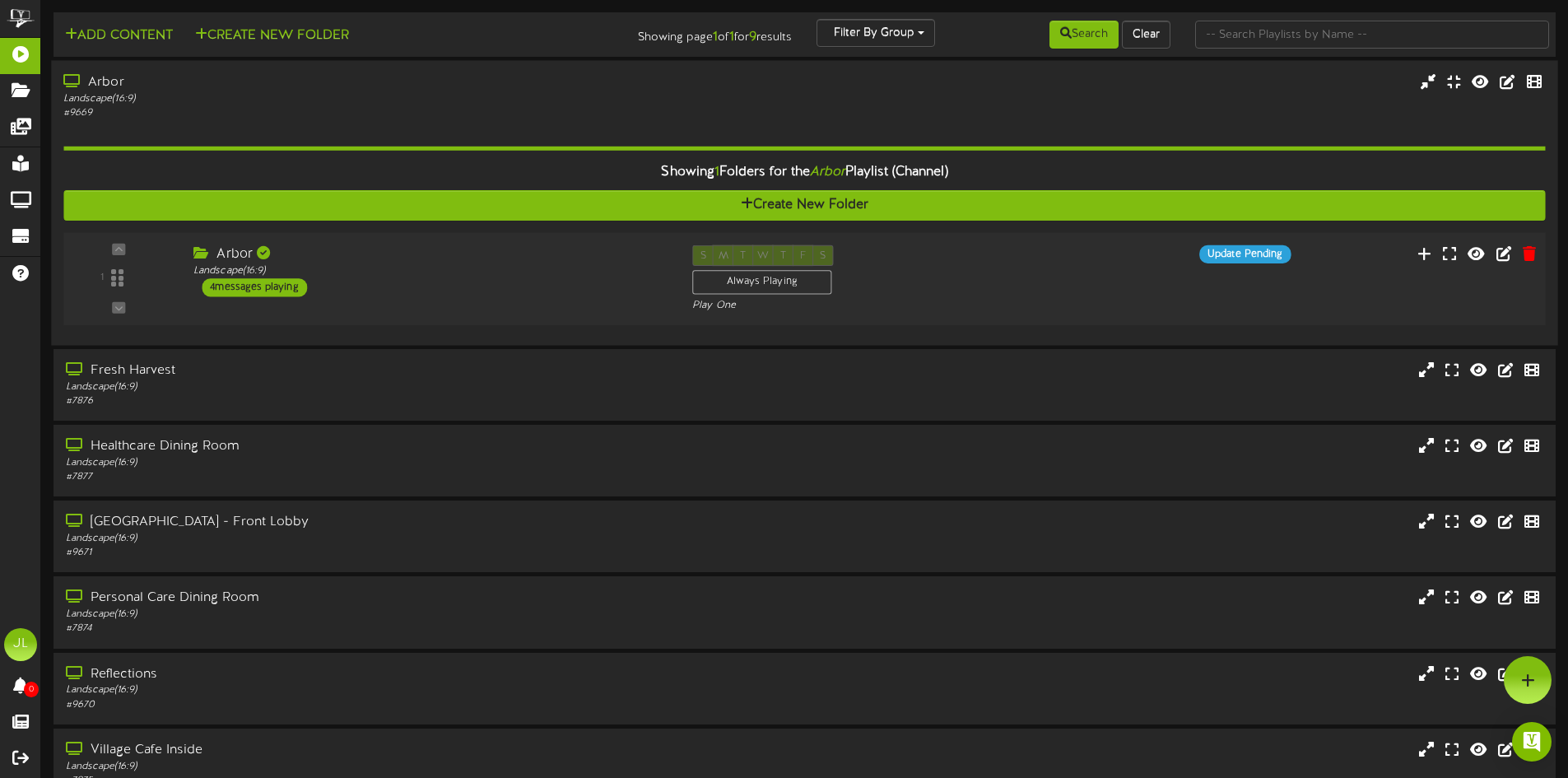
click at [227, 285] on div "4 messages playing" at bounding box center [254, 287] width 106 height 18
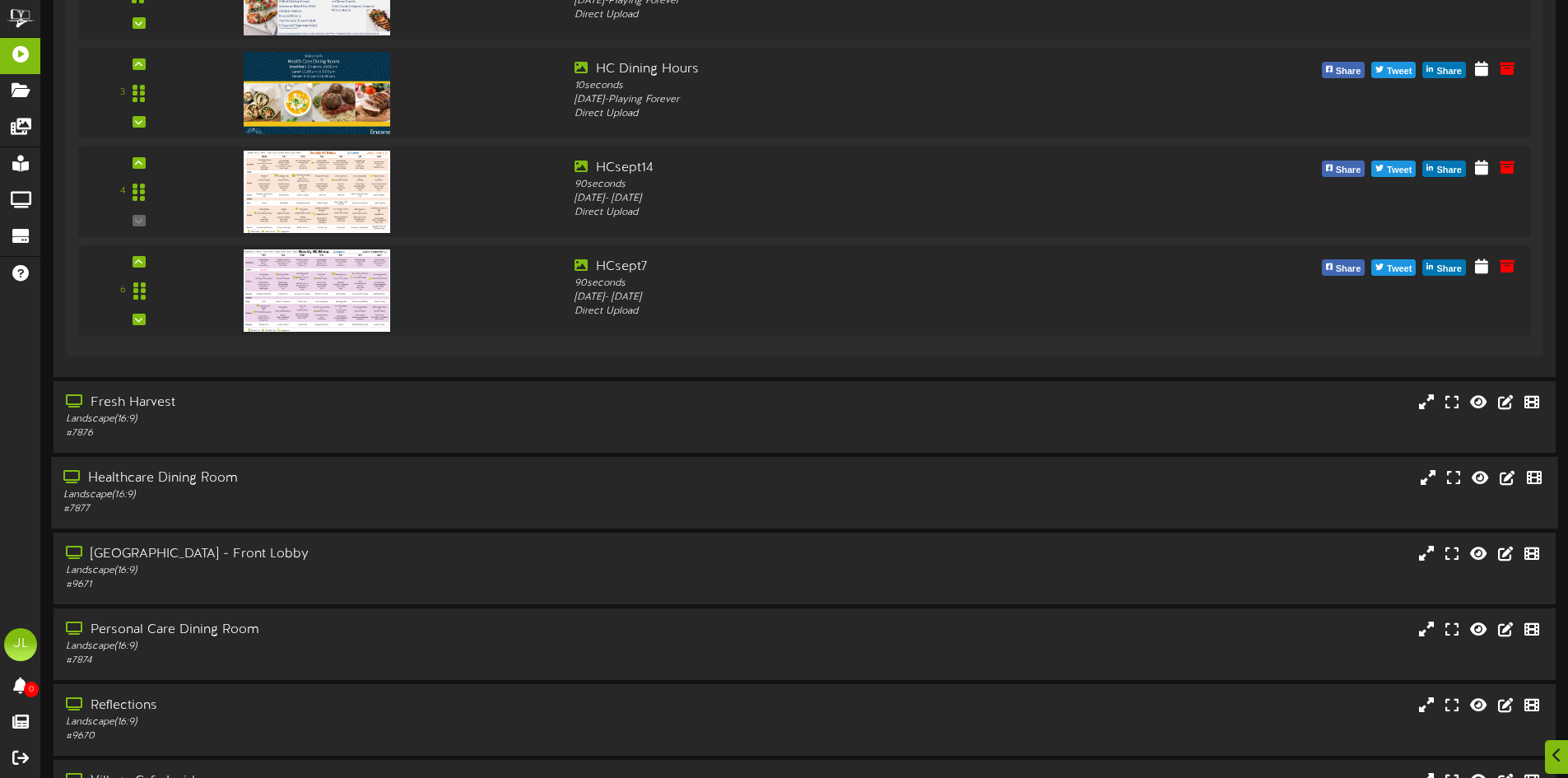
scroll to position [494, 0]
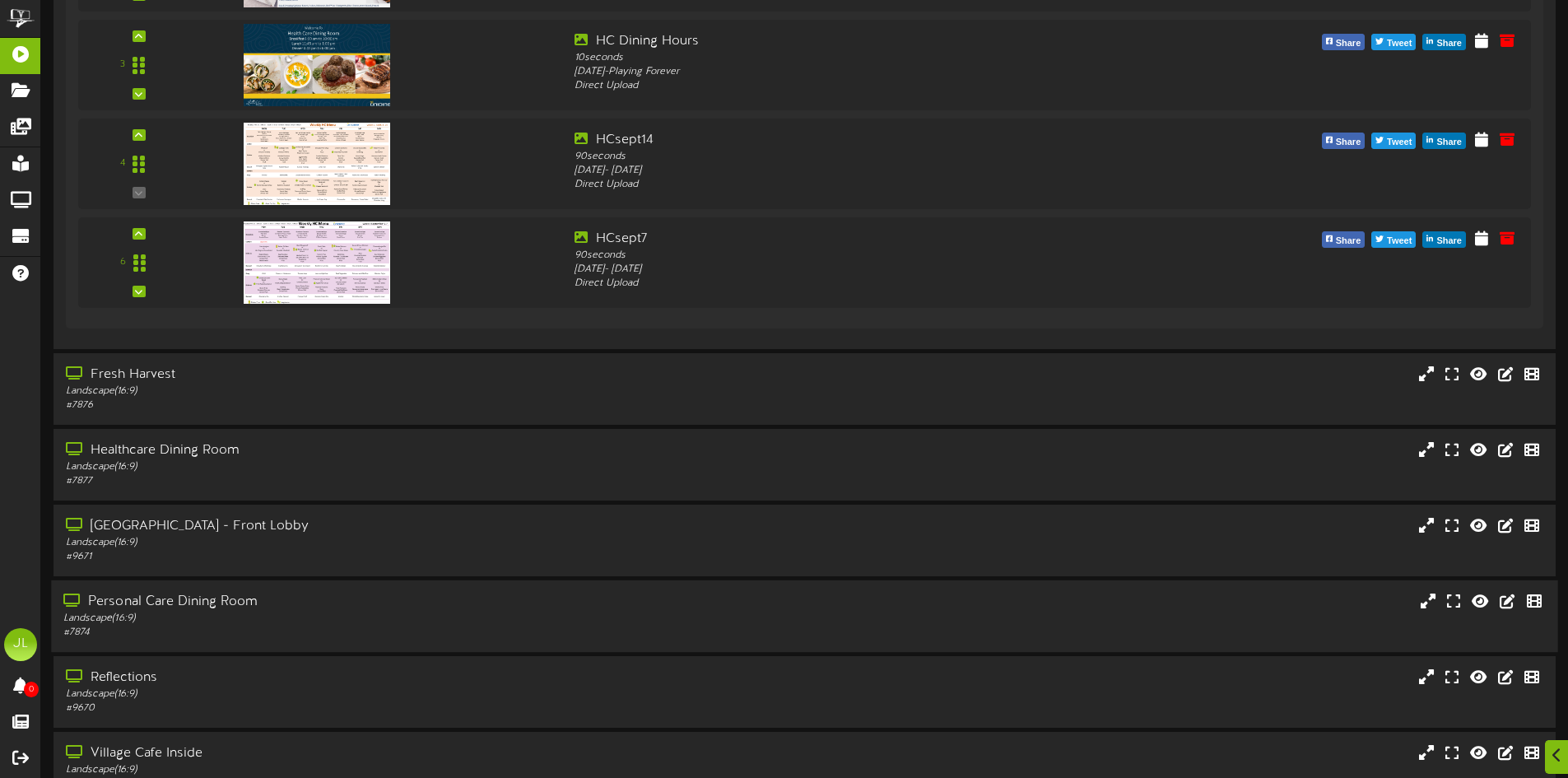
click at [306, 605] on div "Personal Care Dining Room" at bounding box center [365, 602] width 603 height 19
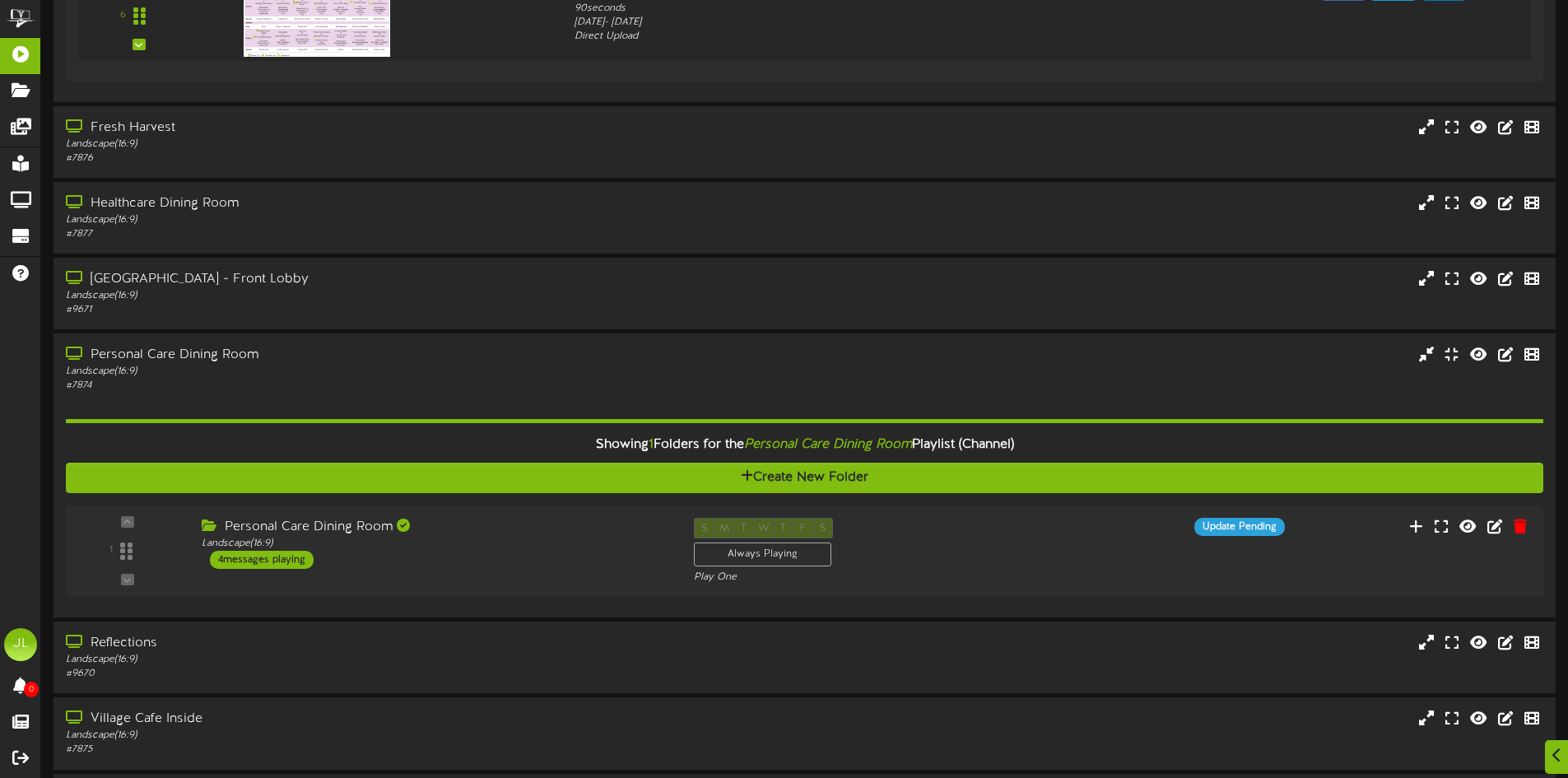
scroll to position [823, 0]
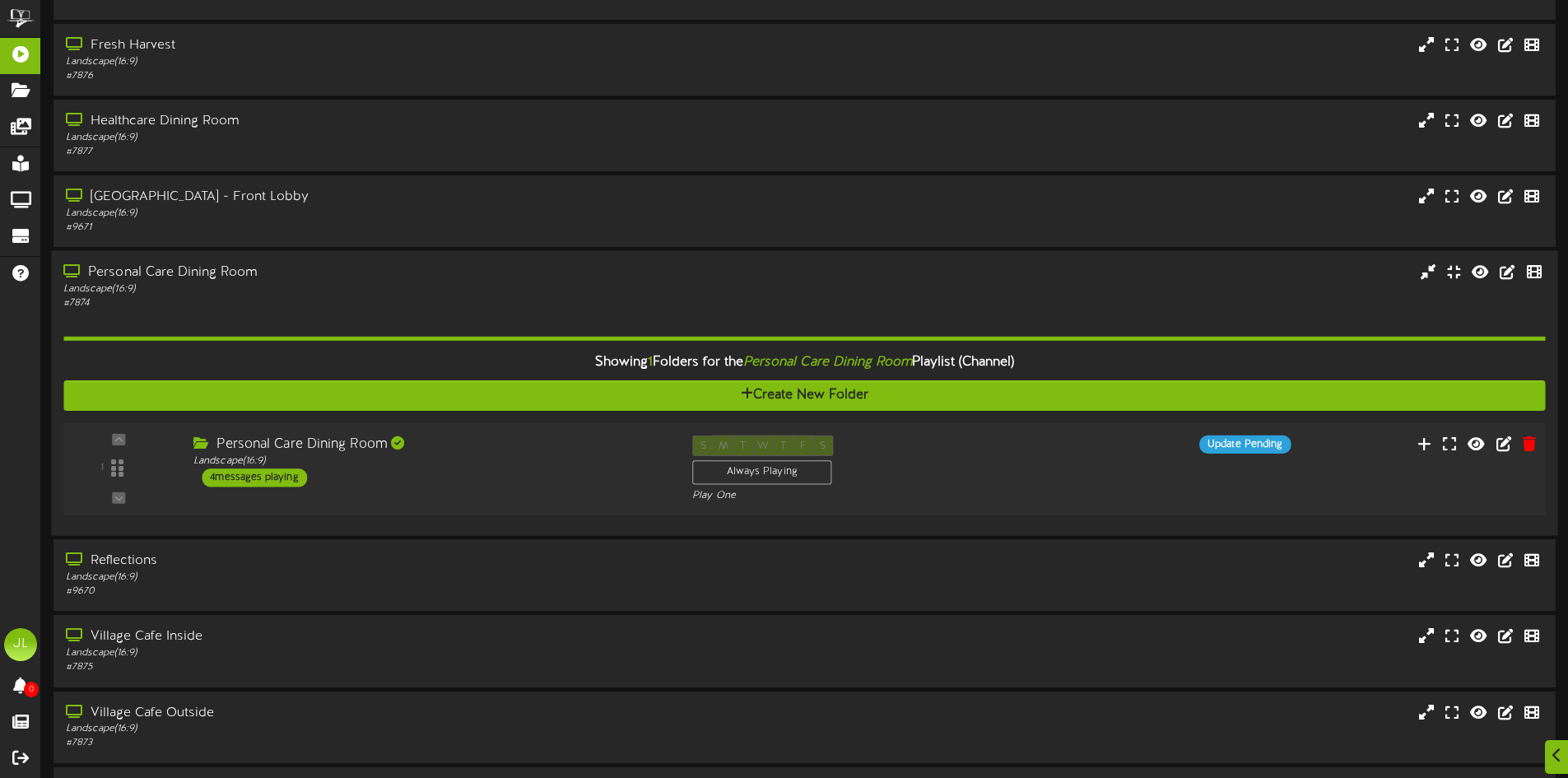
click at [277, 474] on div "4 messages playing" at bounding box center [254, 477] width 106 height 18
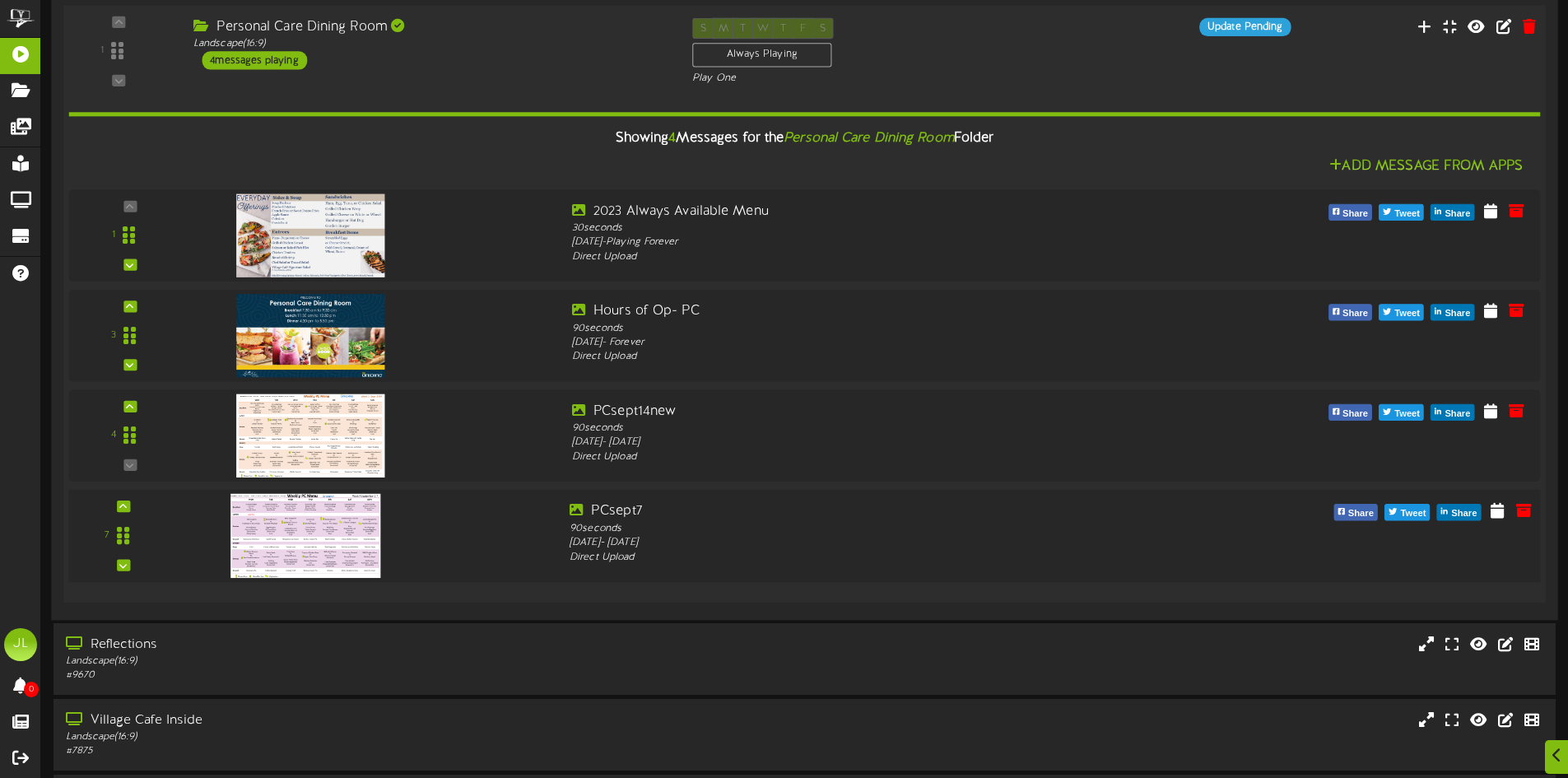
scroll to position [1317, 0]
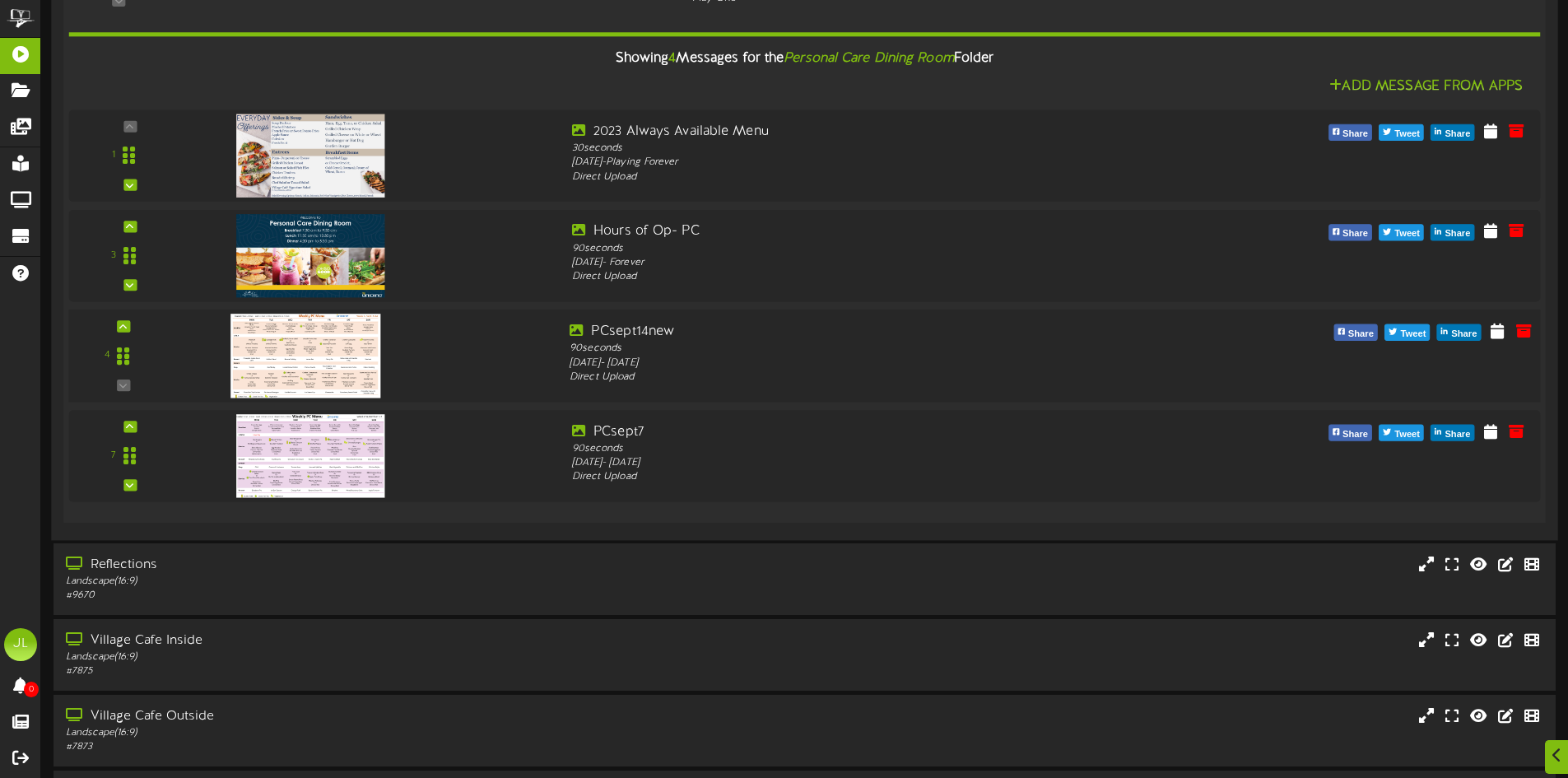
click at [310, 359] on img at bounding box center [305, 355] width 150 height 84
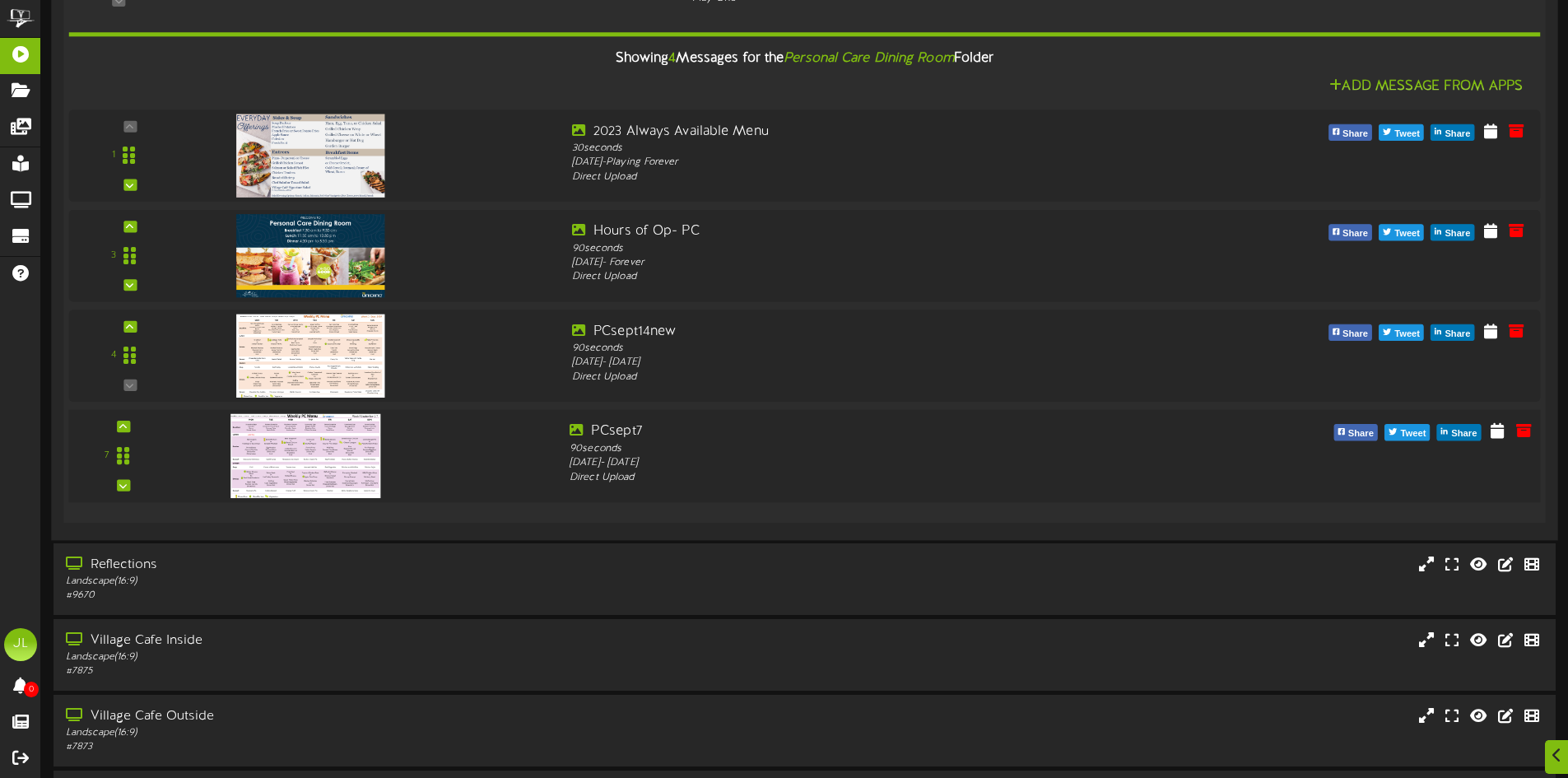
click at [302, 451] on img at bounding box center [305, 456] width 150 height 84
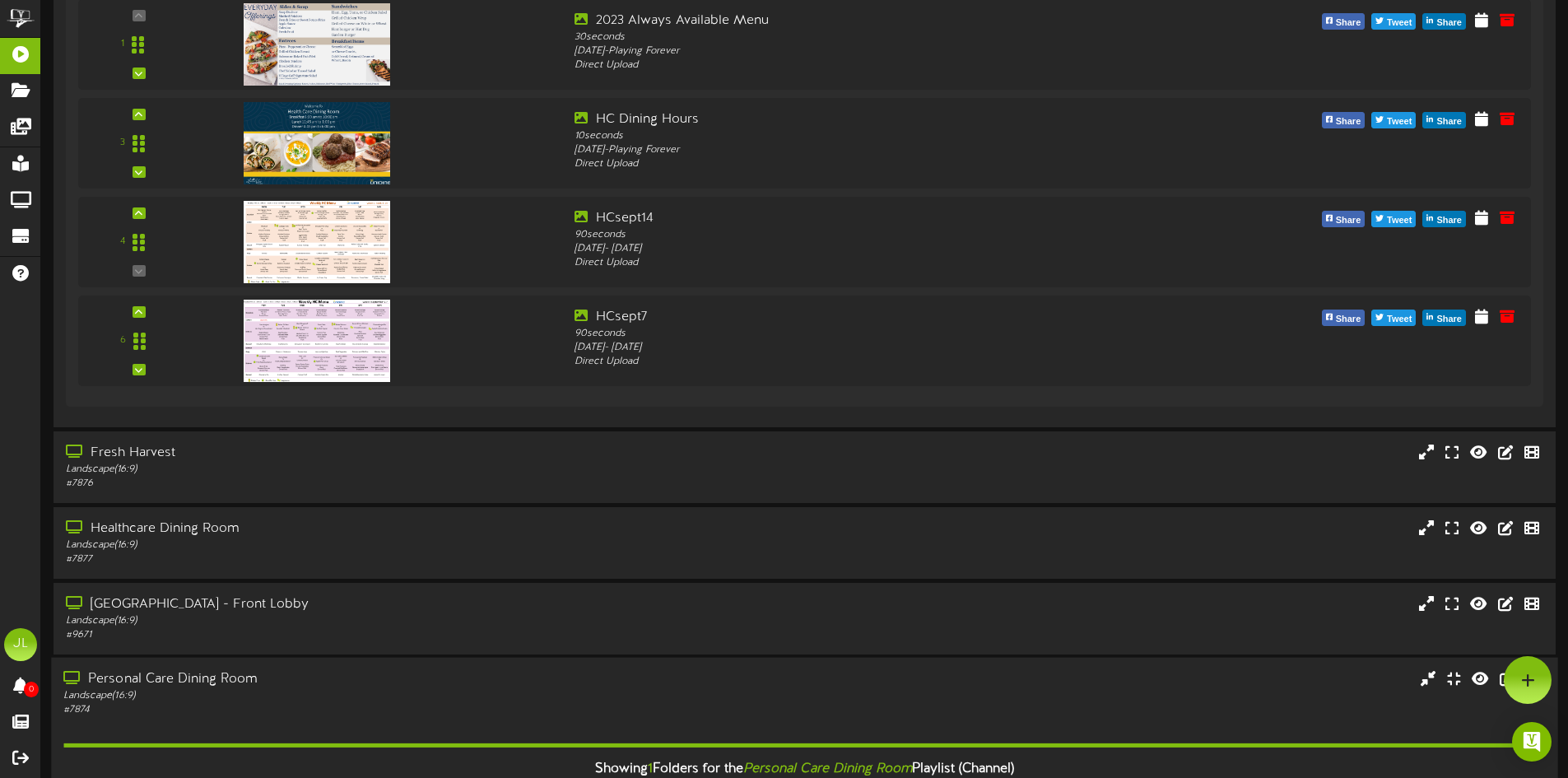
scroll to position [165, 0]
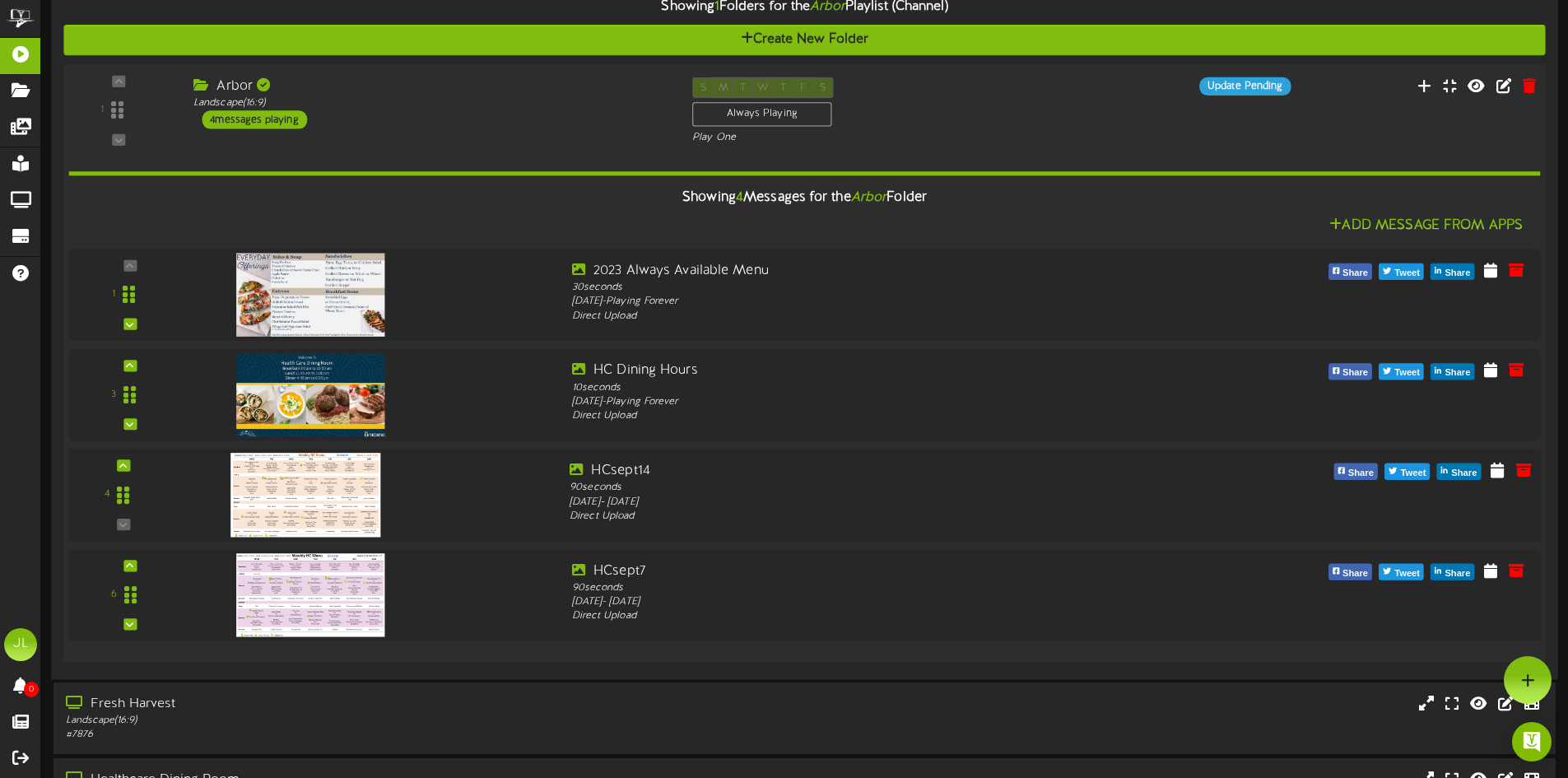
click at [310, 481] on img at bounding box center [305, 495] width 150 height 84
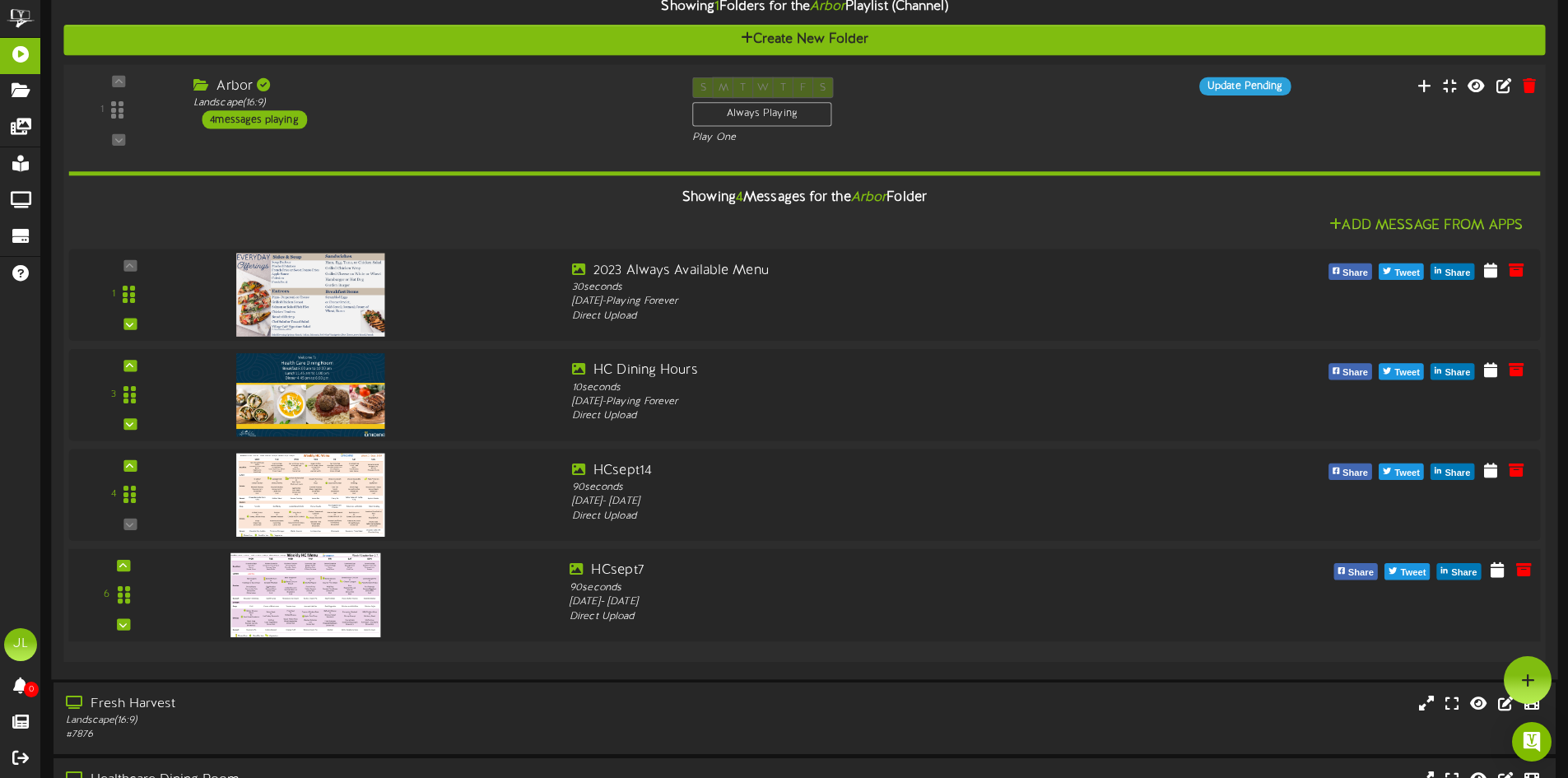
click at [301, 601] on img at bounding box center [305, 596] width 150 height 84
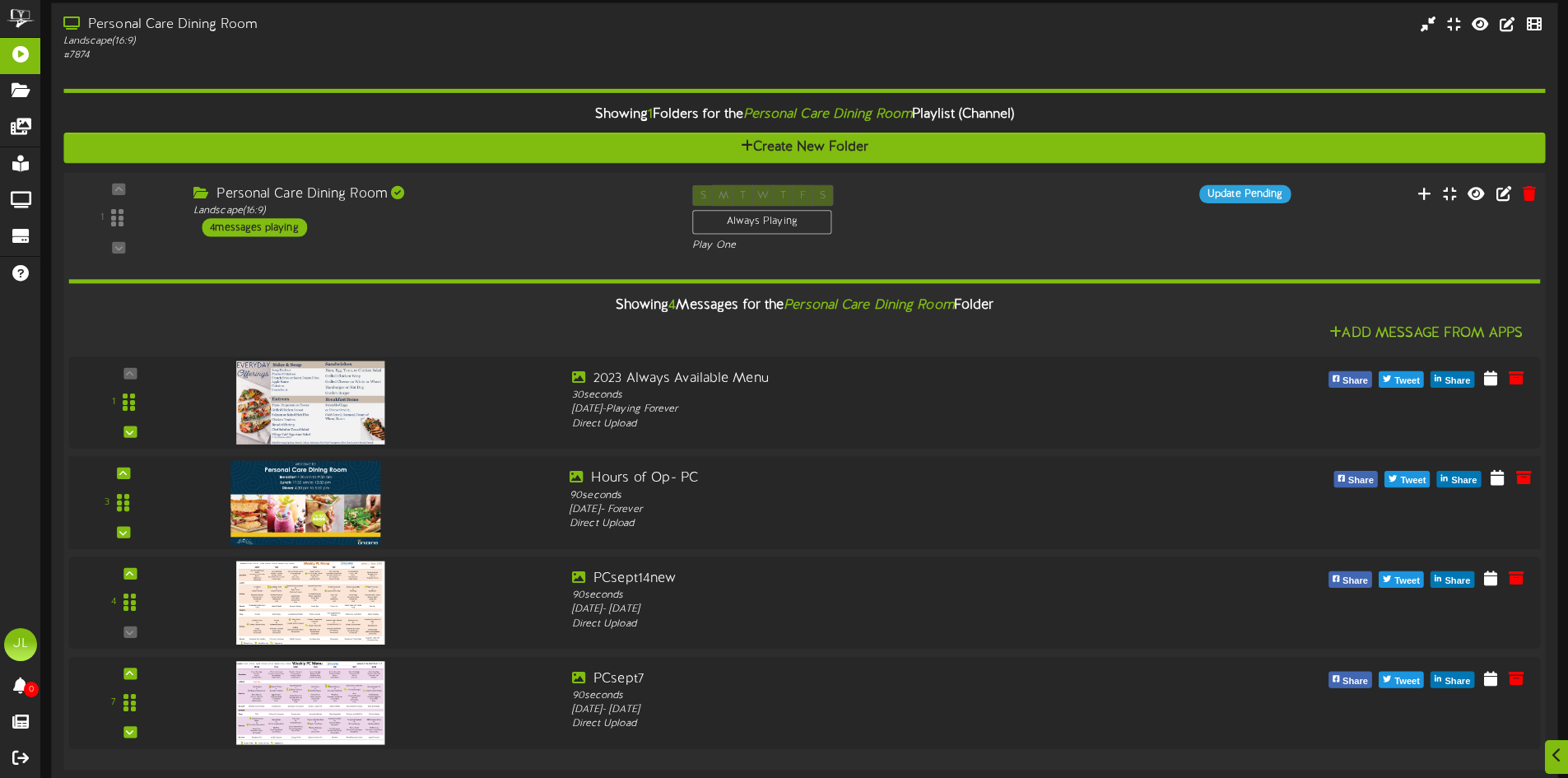
scroll to position [1448, 0]
